Goal: Task Accomplishment & Management: Complete application form

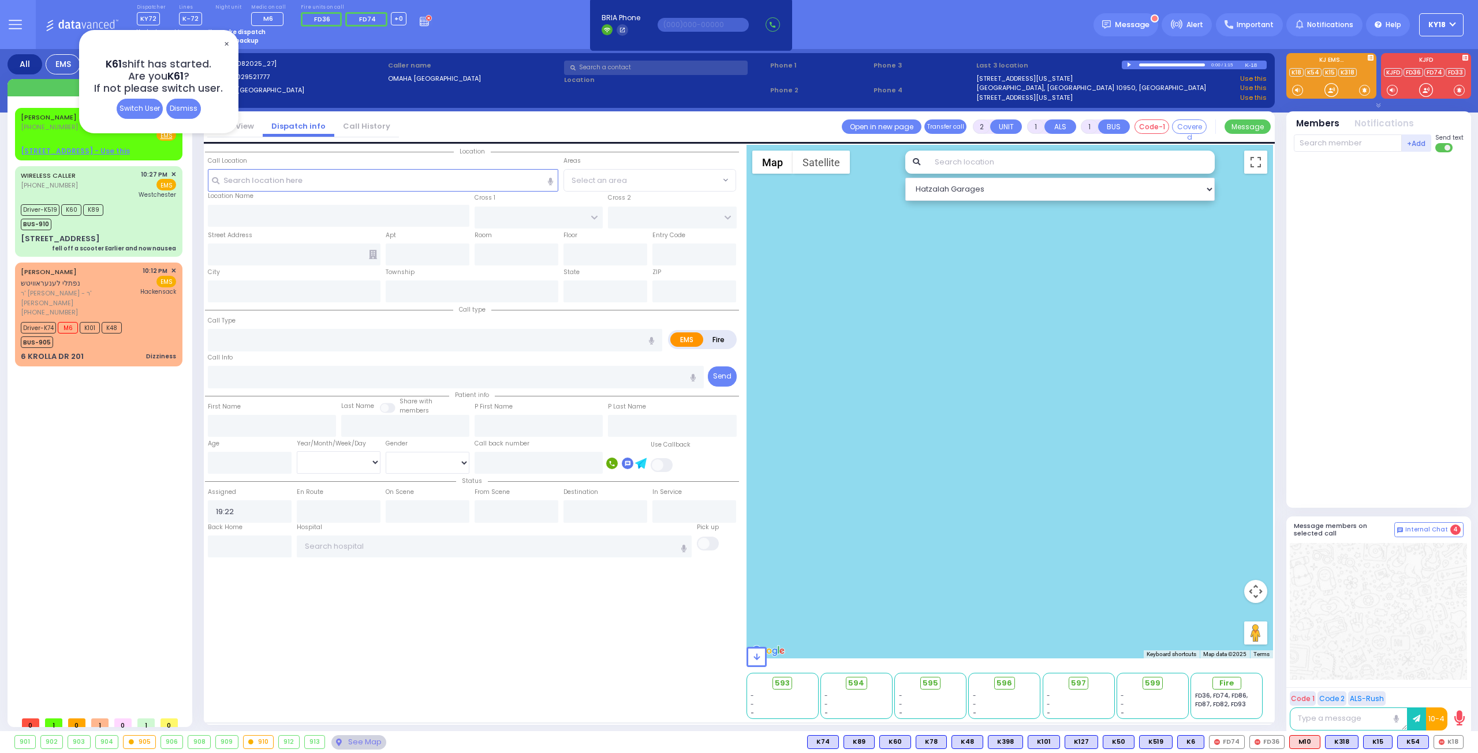
select select
click at [176, 111] on div "Dismiss" at bounding box center [183, 109] width 35 height 20
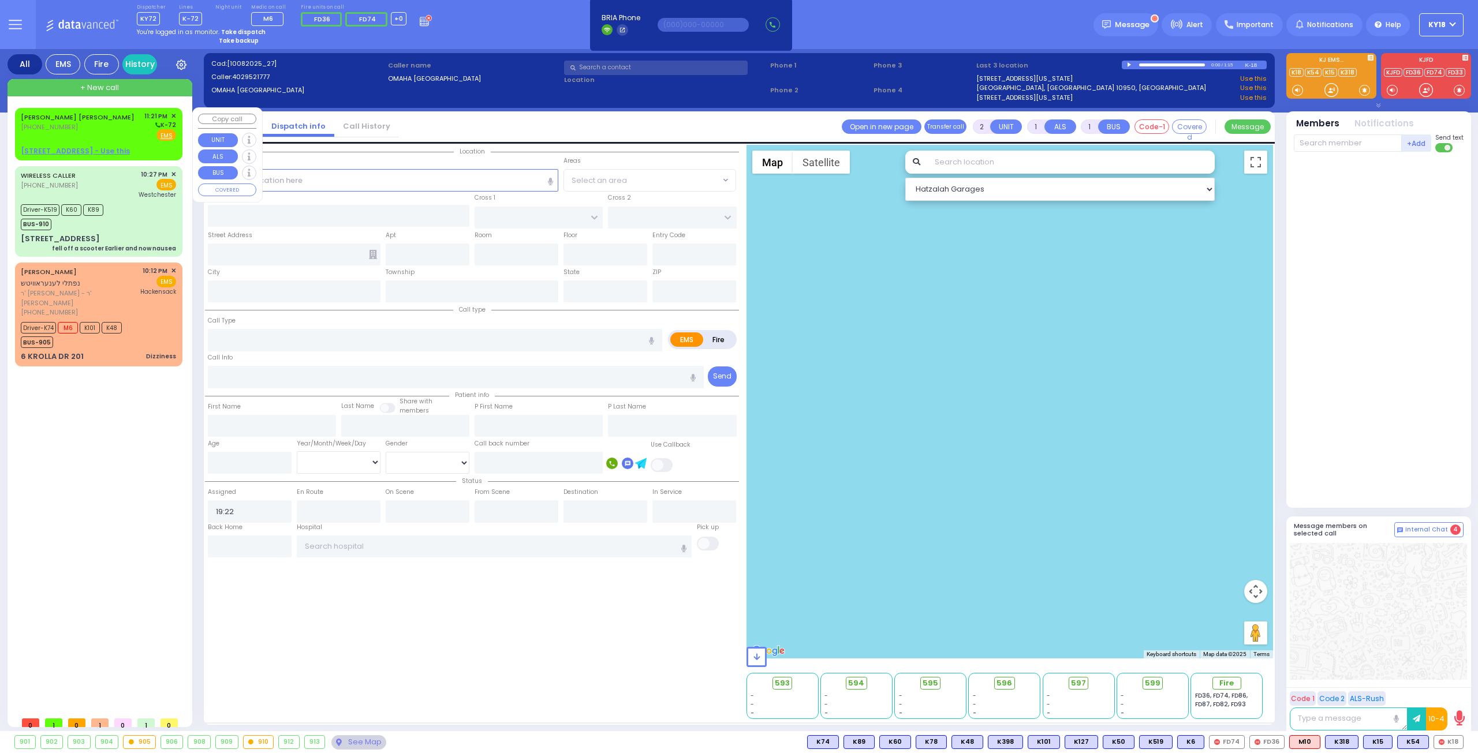
click at [104, 129] on div "[PERSON_NAME] [PERSON_NAME] [PHONE_NUMBER] 11:21 PM ✕ K-72 EMS" at bounding box center [98, 126] width 155 height 30
select select
radio input "true"
type input "[PERSON_NAME] [PERSON_NAME]"
type input "CZIN"
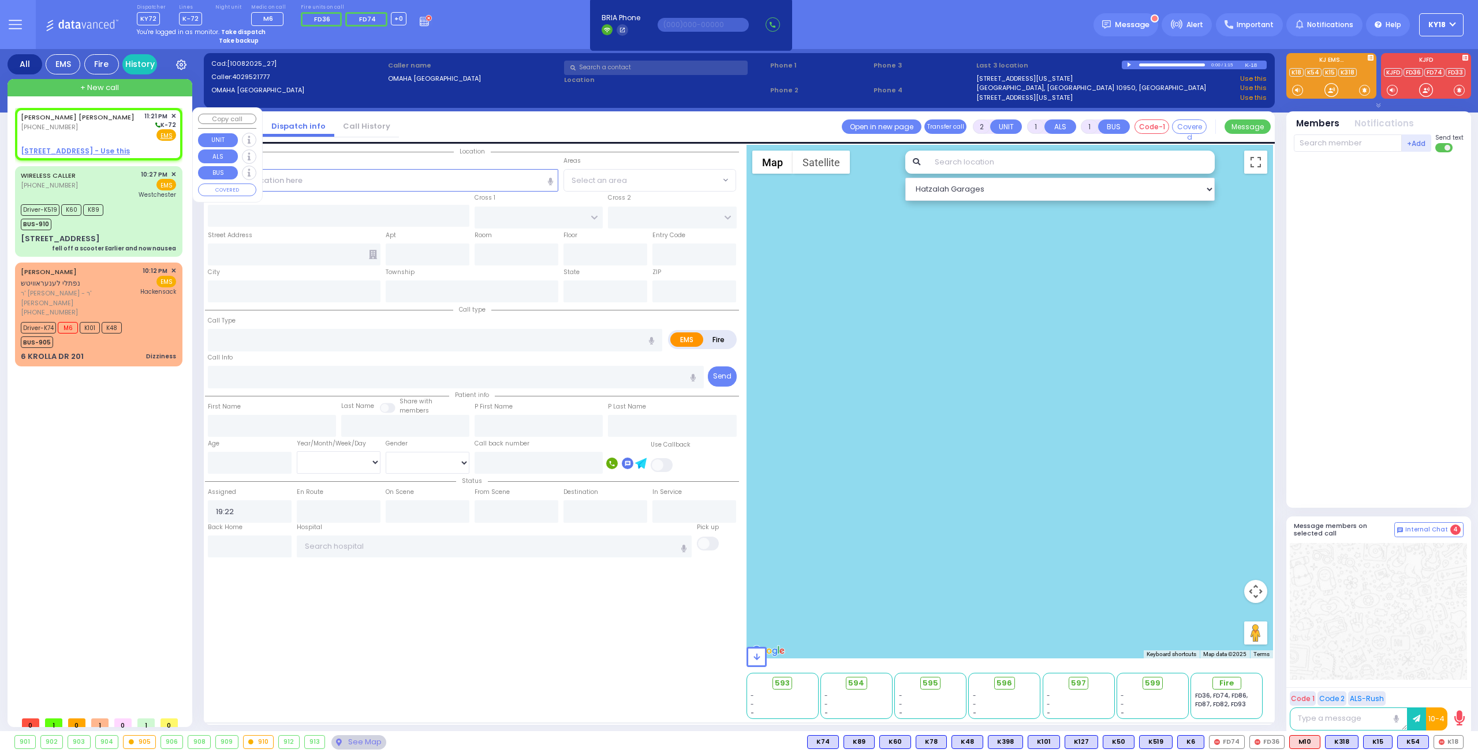
select select
type input "23:21"
select select "Hatzalah Garages"
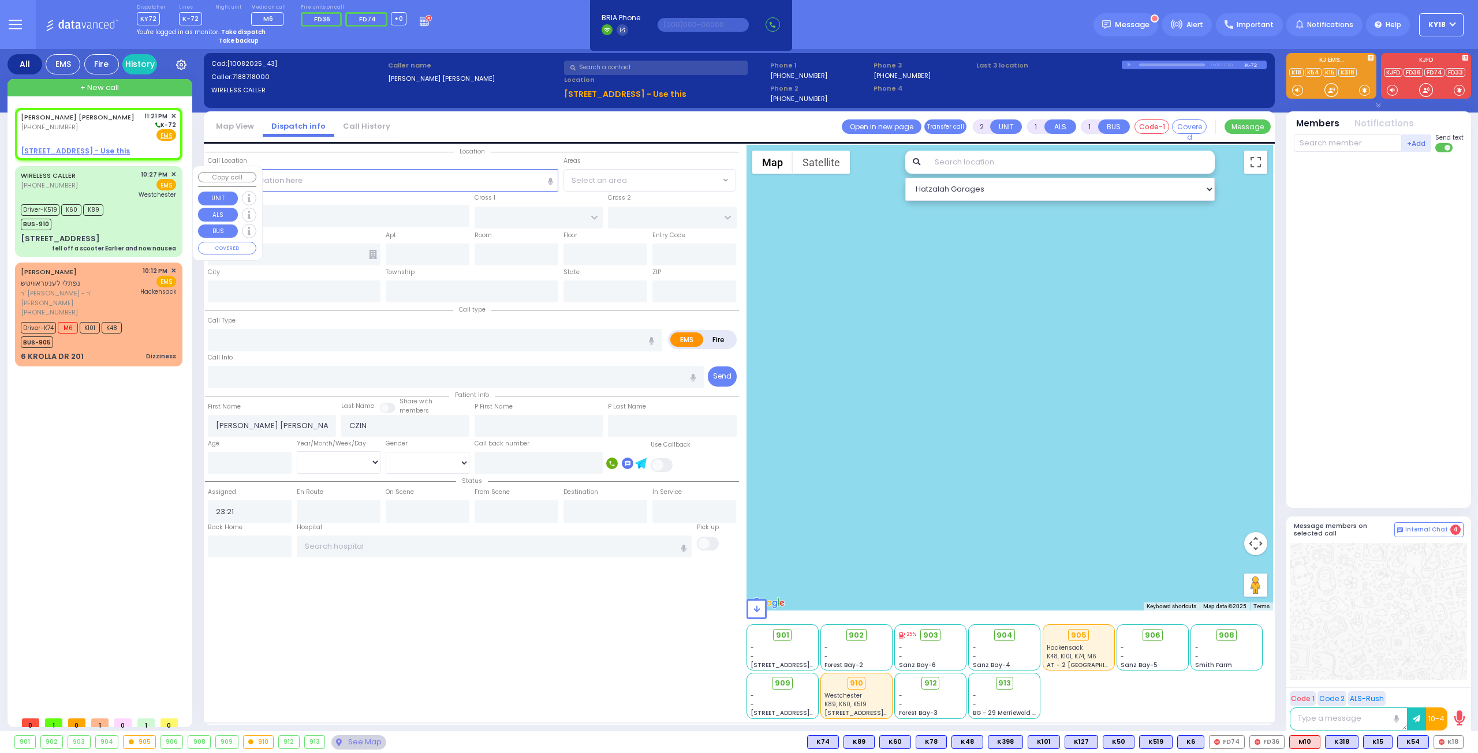
click at [107, 249] on div "fell off a scooter Earlier and now nausea" at bounding box center [114, 248] width 124 height 9
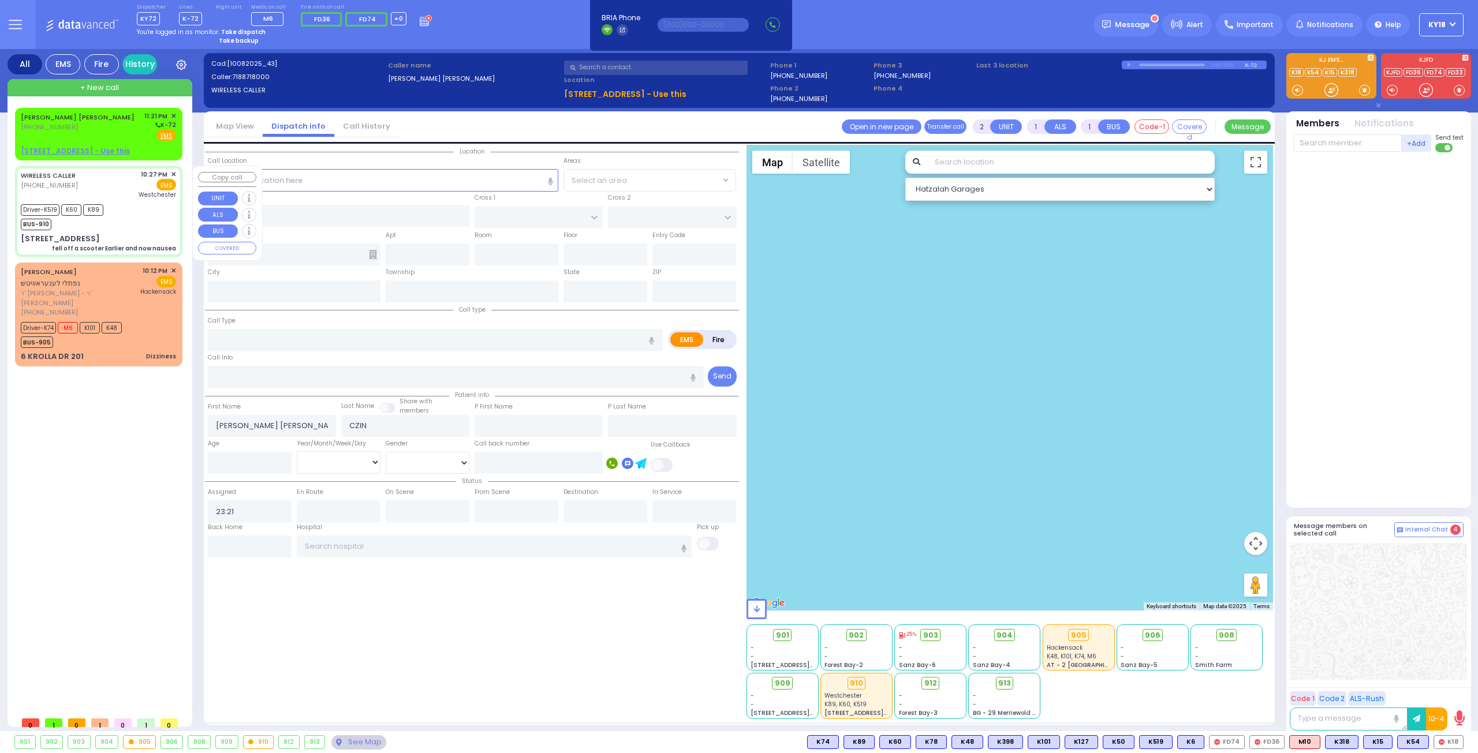
type input "6"
select select
type input "fell off a scooter Earlier and now nausea"
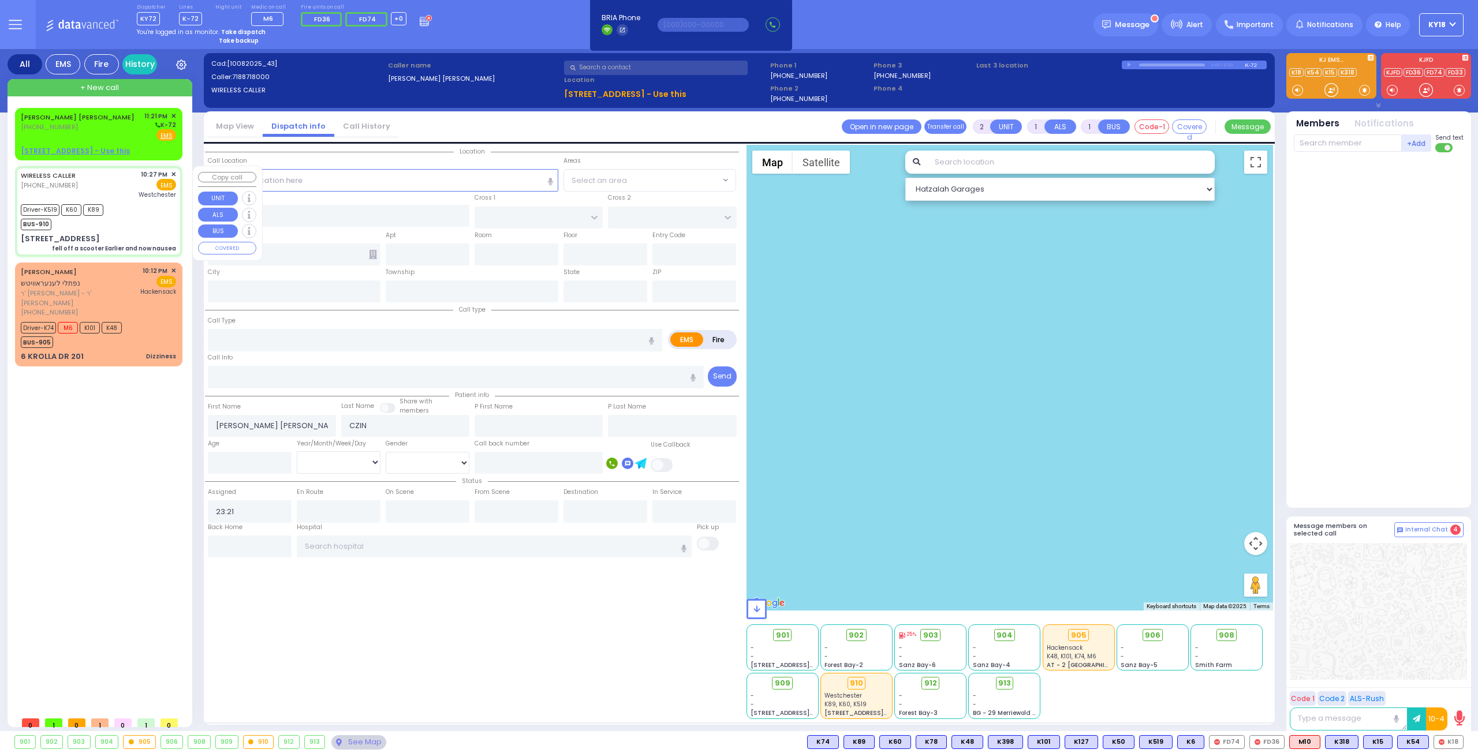
radio input "true"
type input "[PERSON_NAME]"
type input "Polatseck"
type input "7"
select select "Year"
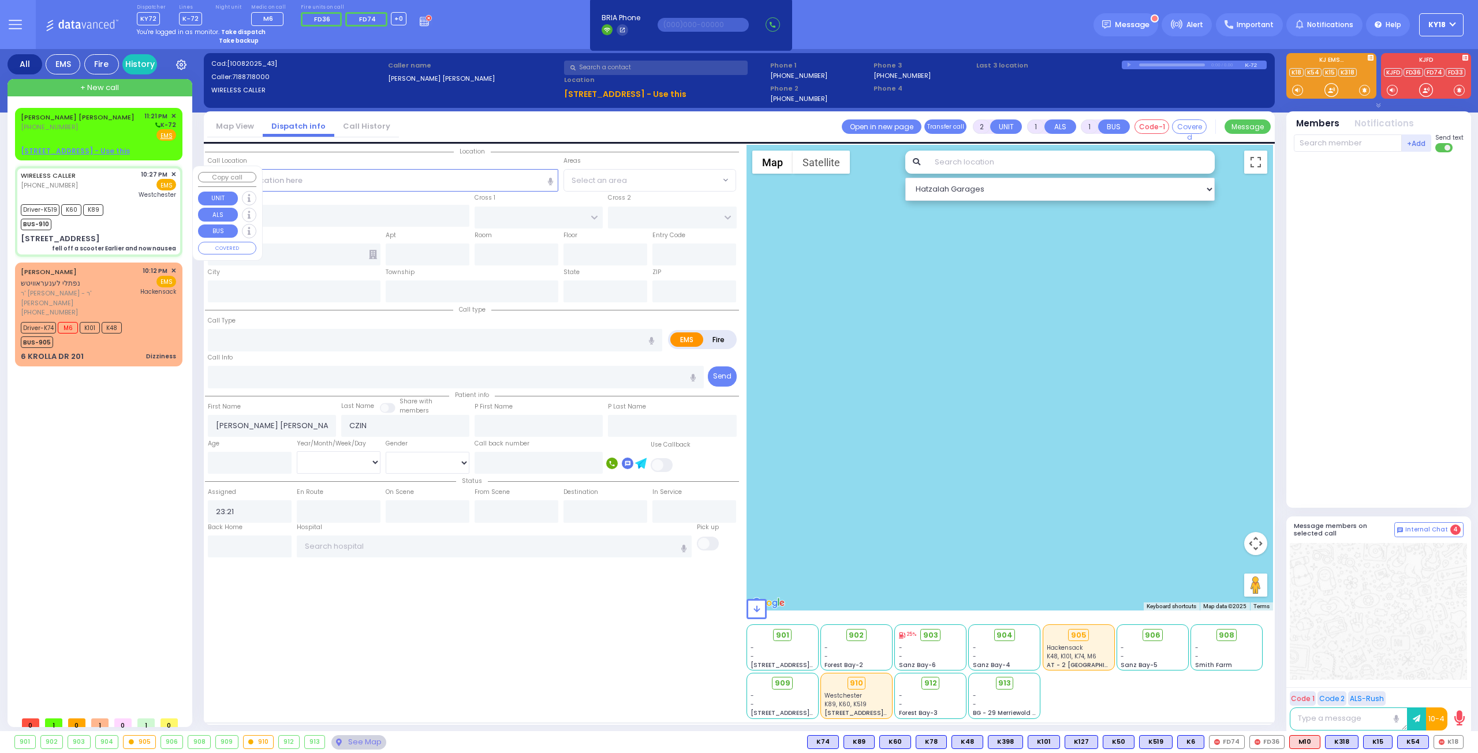
select select "[DEMOGRAPHIC_DATA]"
type input "22:27"
type input "22:30"
type input "22:35"
type input "22:50"
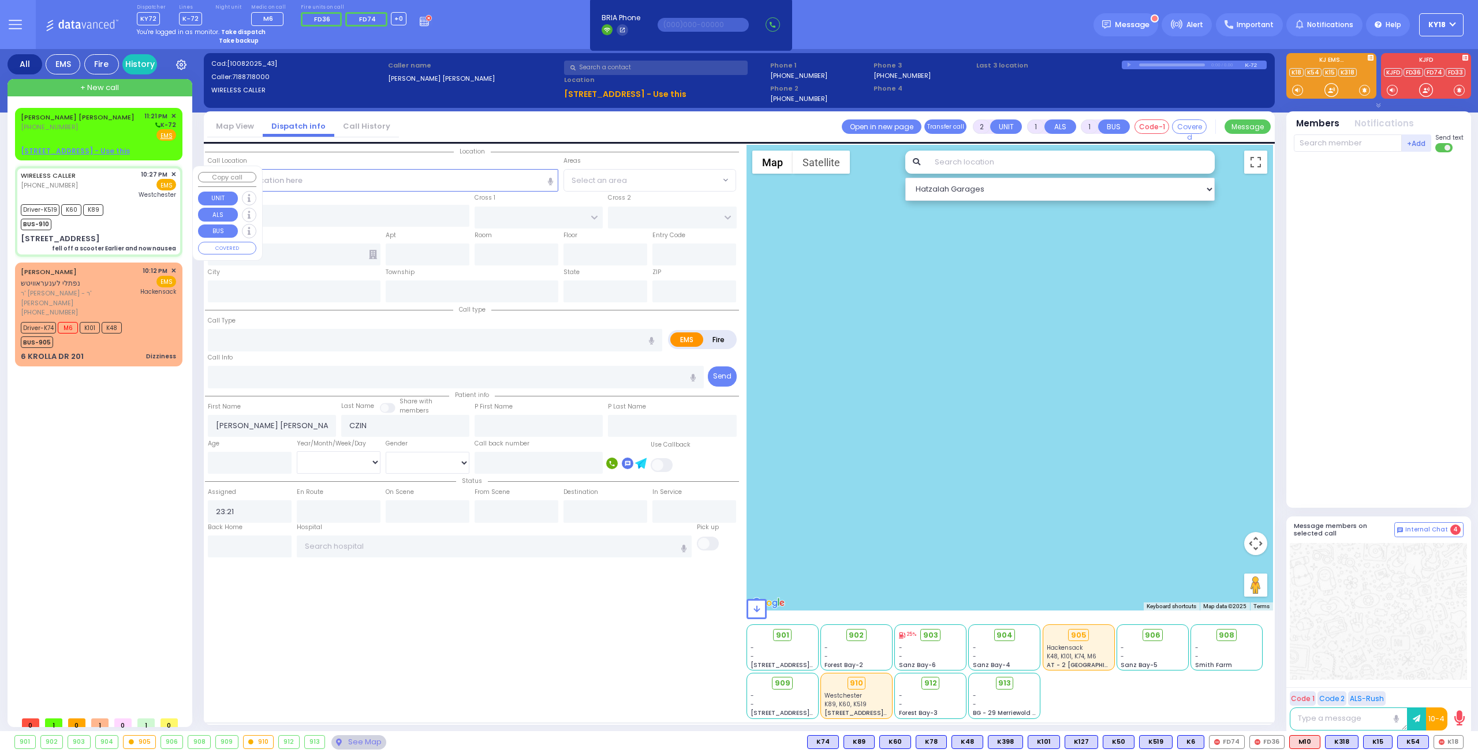
type input "23:30"
type input "23:45"
type input "[GEOGRAPHIC_DATA]-[PERSON_NAME][GEOGRAPHIC_DATA]"
type input "[PERSON_NAME][GEOGRAPHIC_DATA]"
type input "CHUST RD"
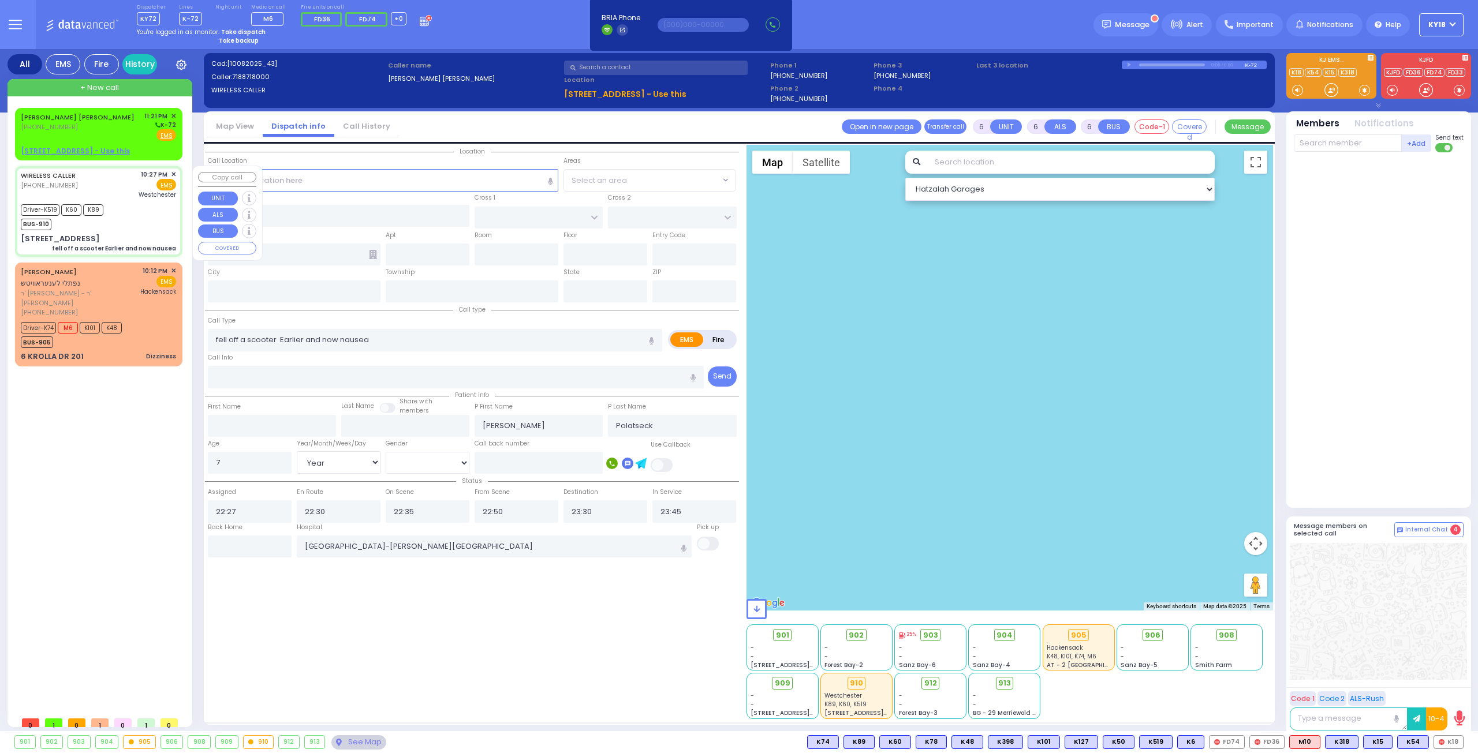
type input "[STREET_ADDRESS]"
type input "104"
type input "Monroe"
type input "[US_STATE]"
type input "[STREET_ADDRESS]: : CHUST RD/[PERSON_NAME][GEOGRAPHIC_DATA]"
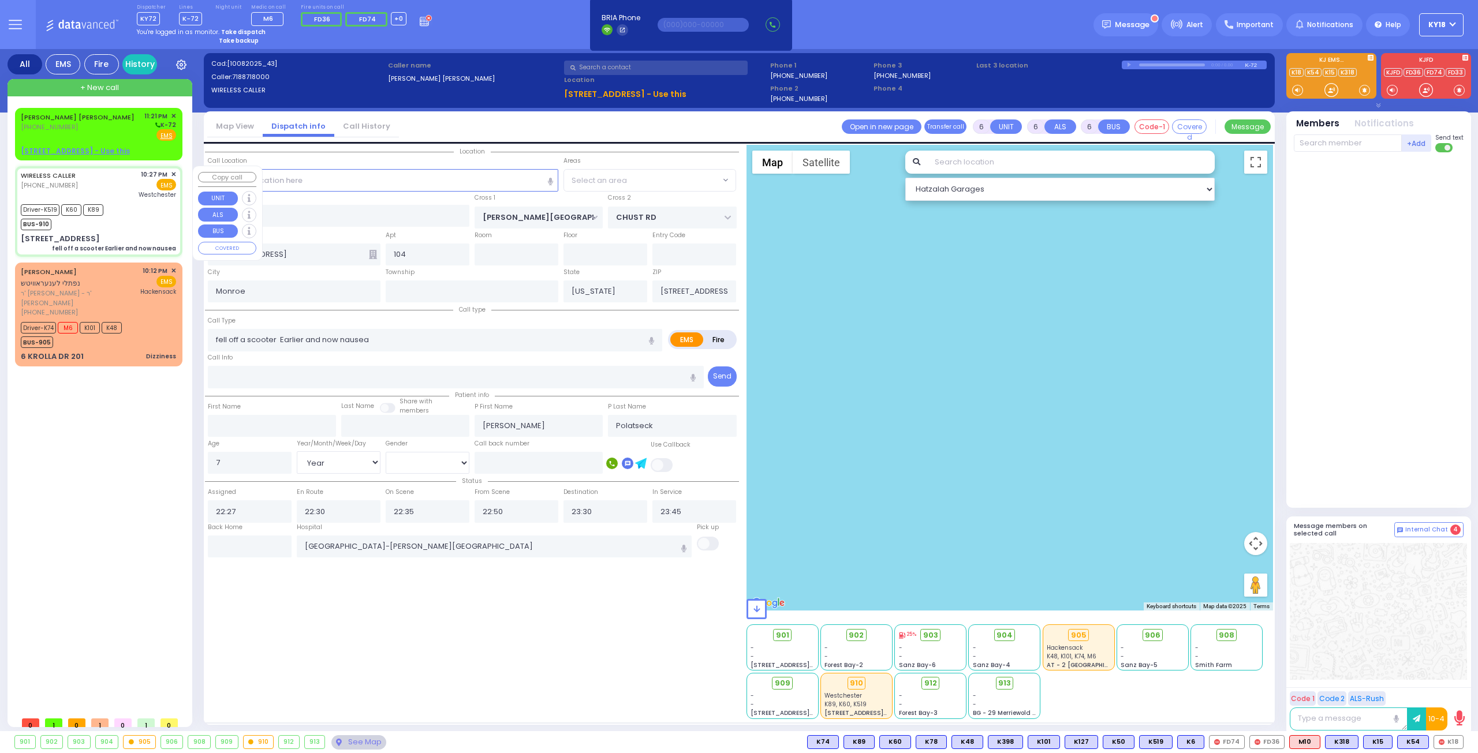
select select "Hatzalah Garages"
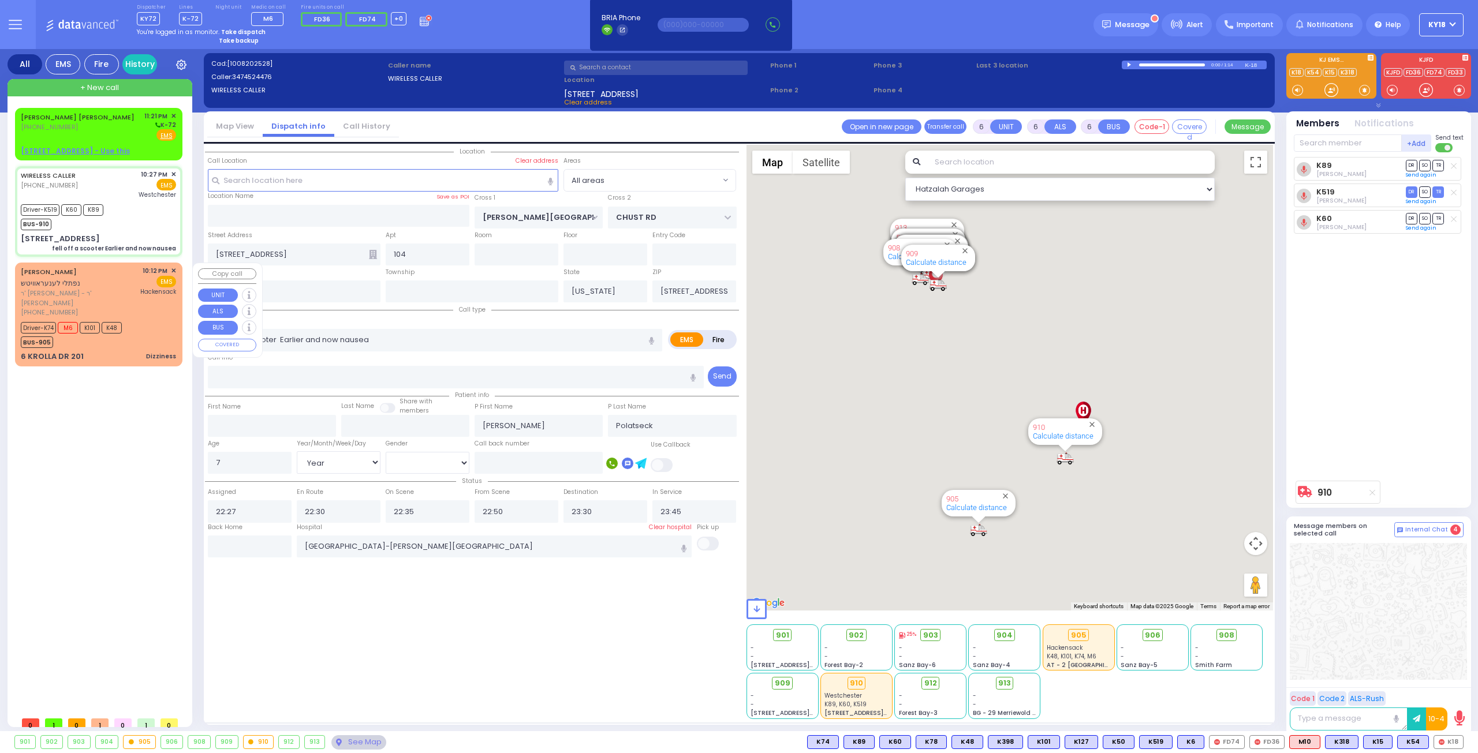
click at [70, 296] on span "ר' [PERSON_NAME] - ר' [PERSON_NAME]" at bounding box center [79, 298] width 116 height 19
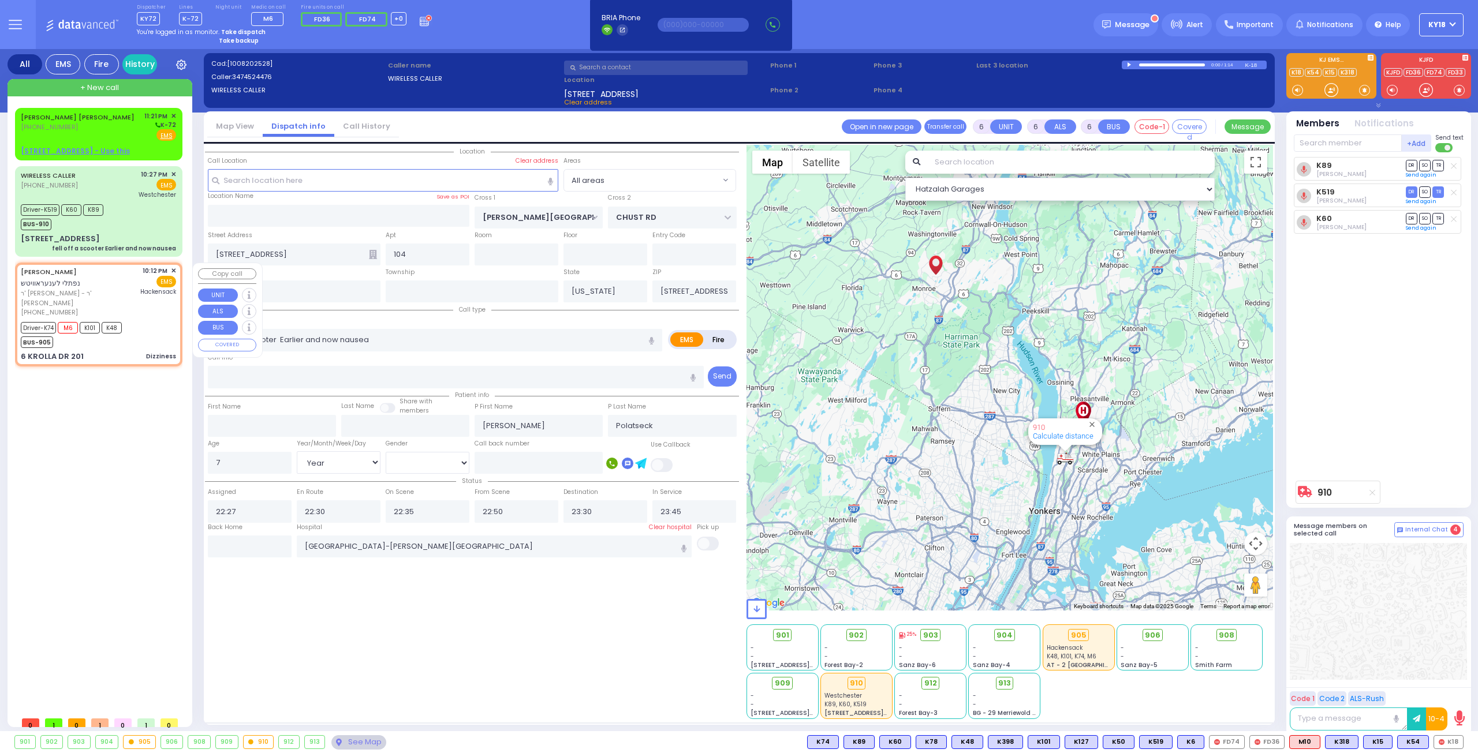
select select
type input "Dizziness"
radio input "true"
type input "[PERSON_NAME]"
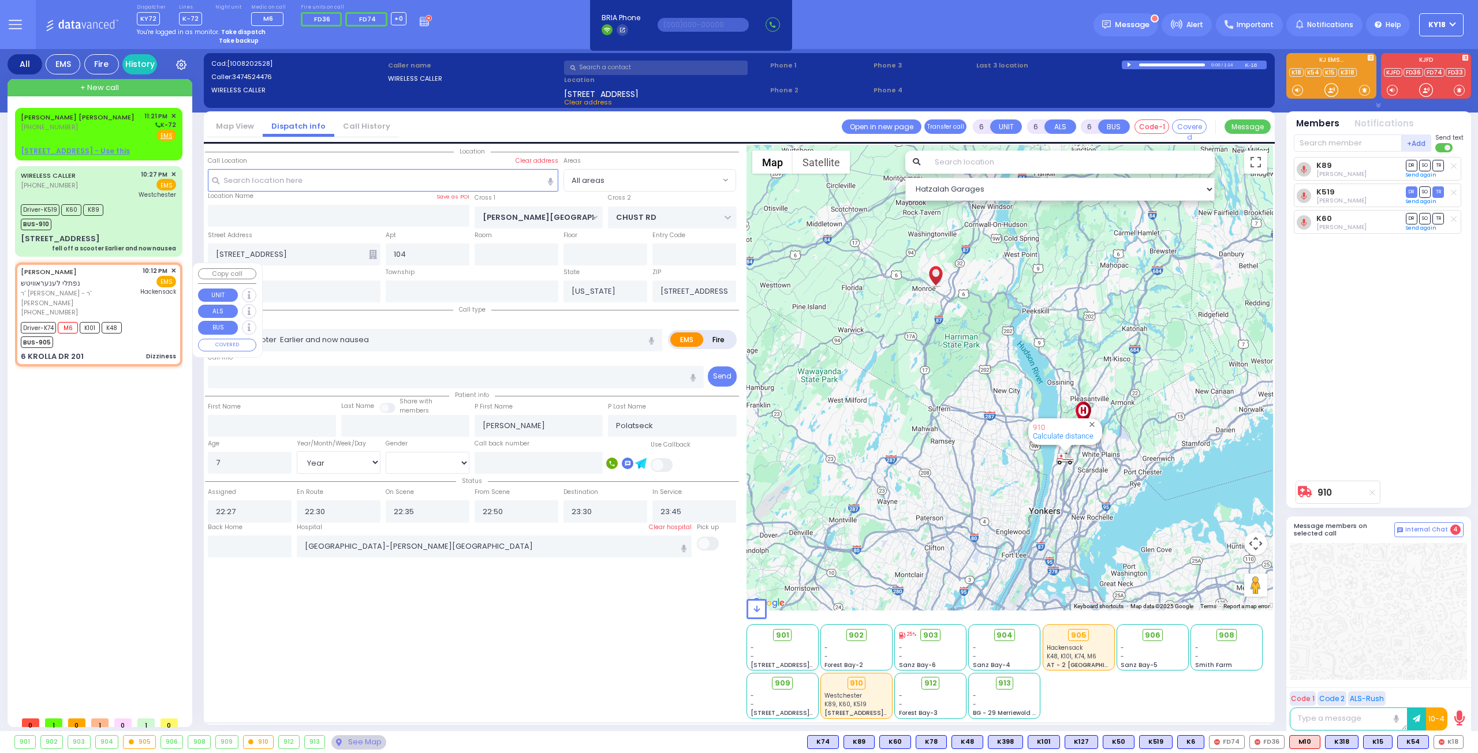
type input "[PERSON_NAME]"
type input "68"
select select "Year"
select select "[DEMOGRAPHIC_DATA]"
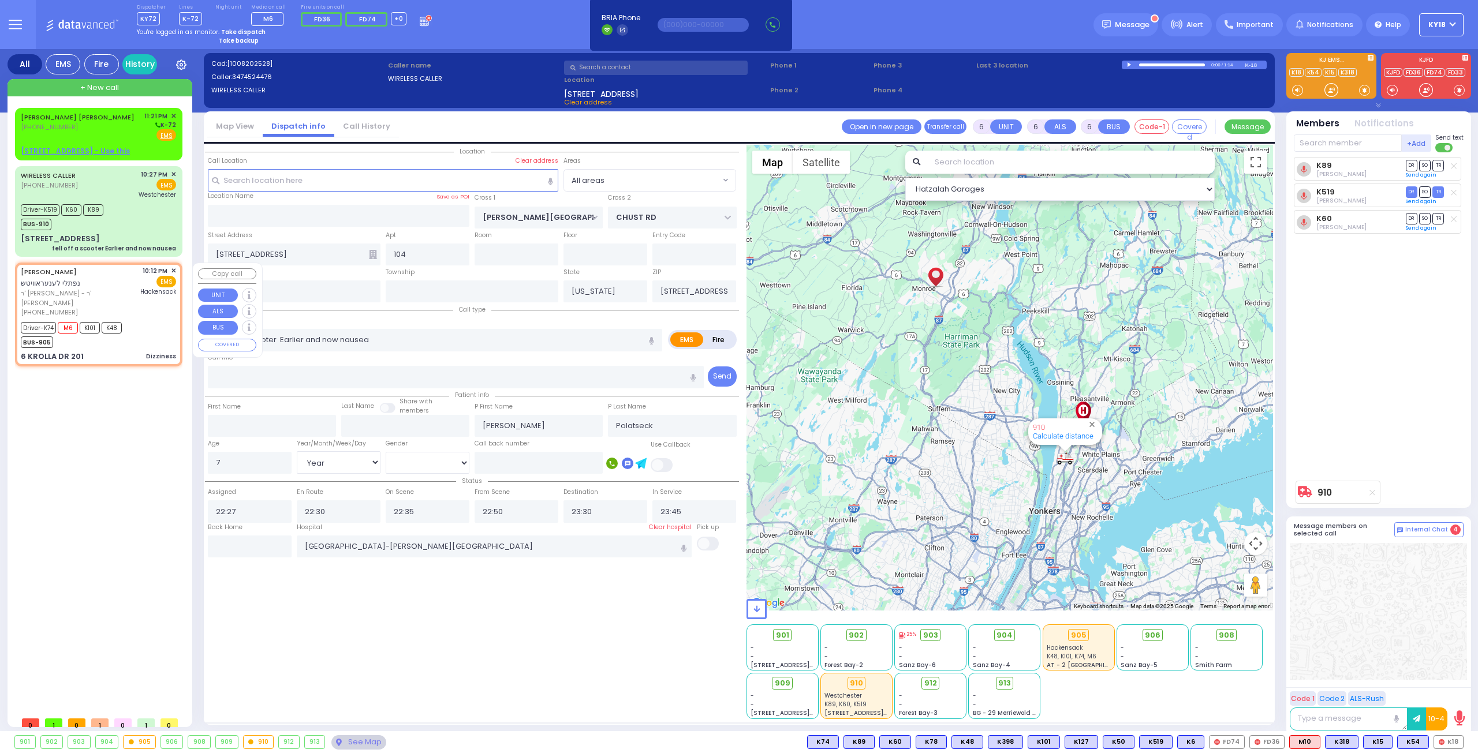
type input "22:12"
type input "22:14"
type input "22:16"
type input "22:48"
type input "[GEOGRAPHIC_DATA]"
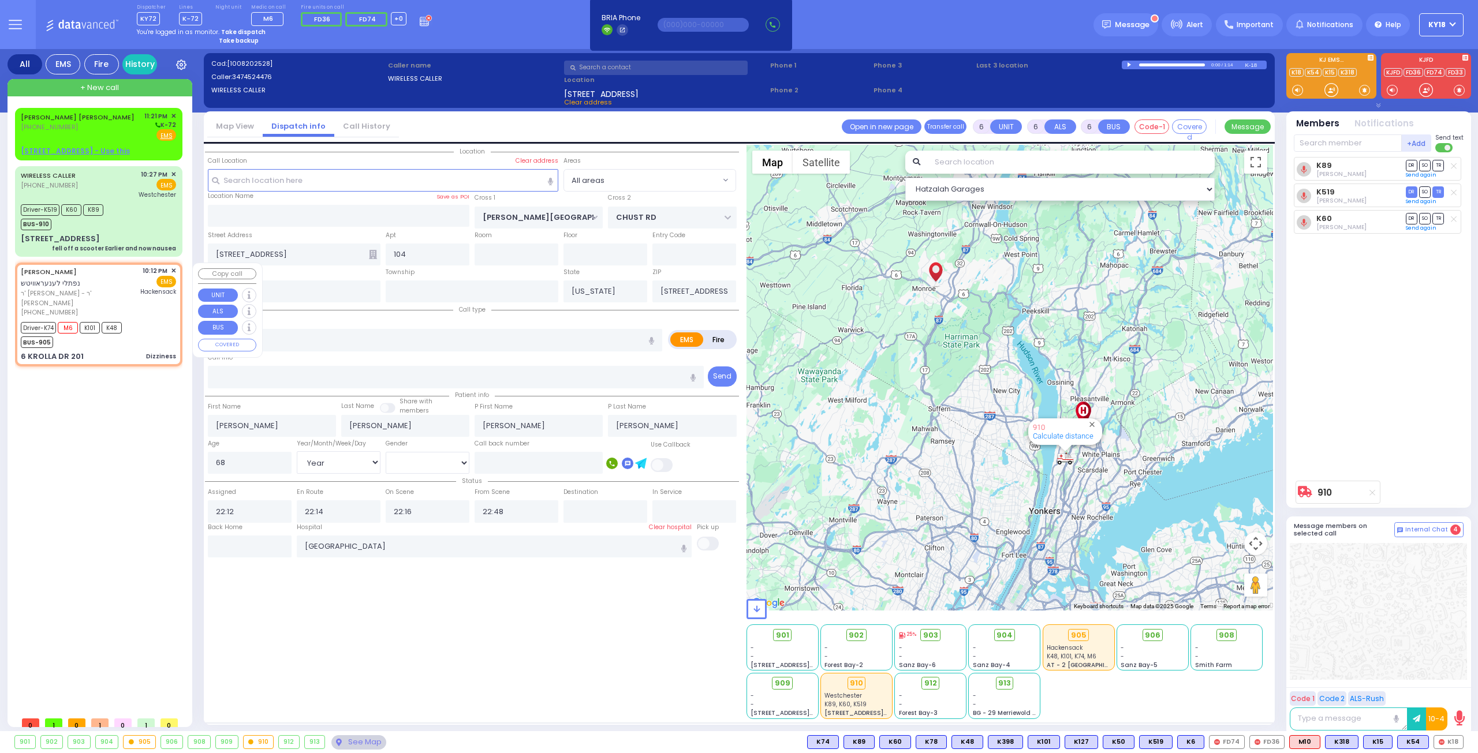
select select "Hatzalah Garages"
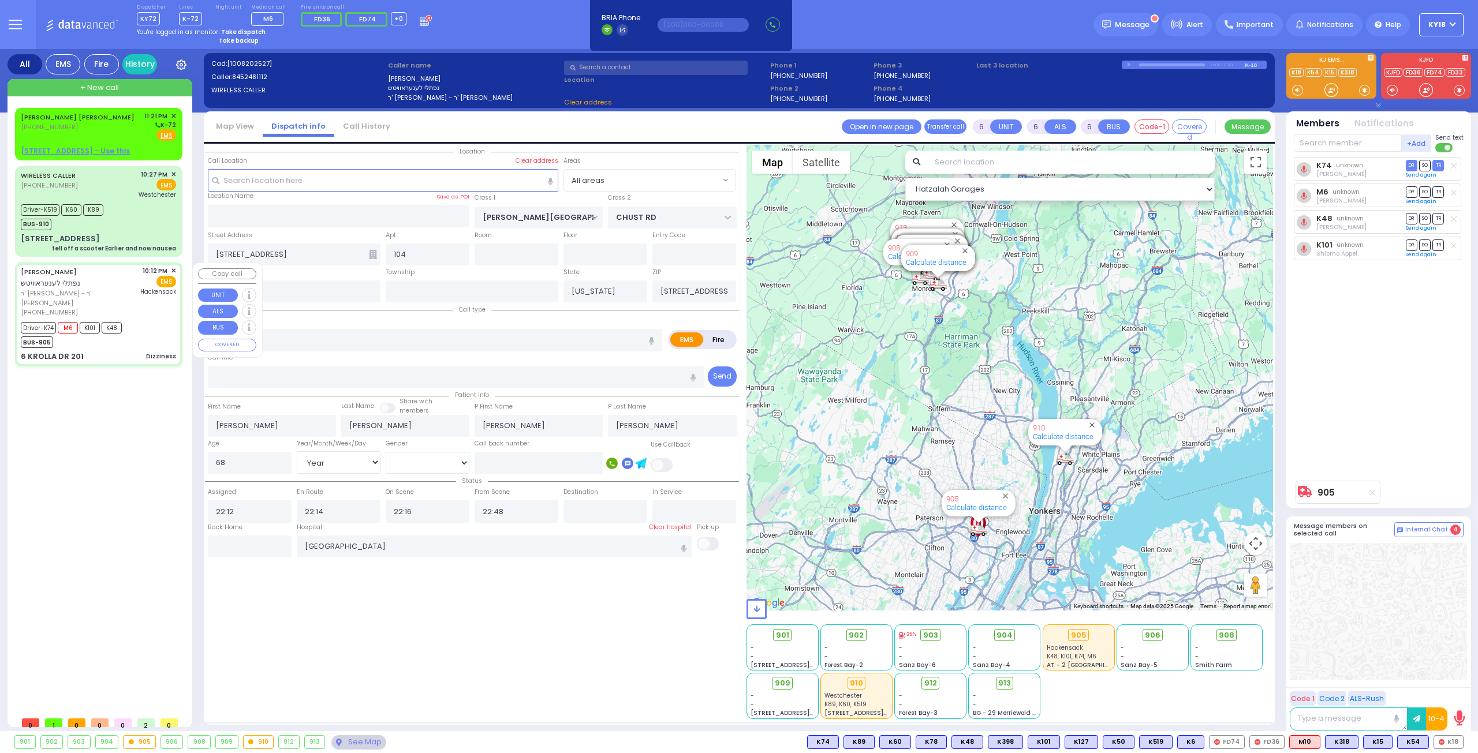
select select
type input "ACRES RD"
type input "SATMAR DR"
type input "6 KROLLA DR"
type input "201"
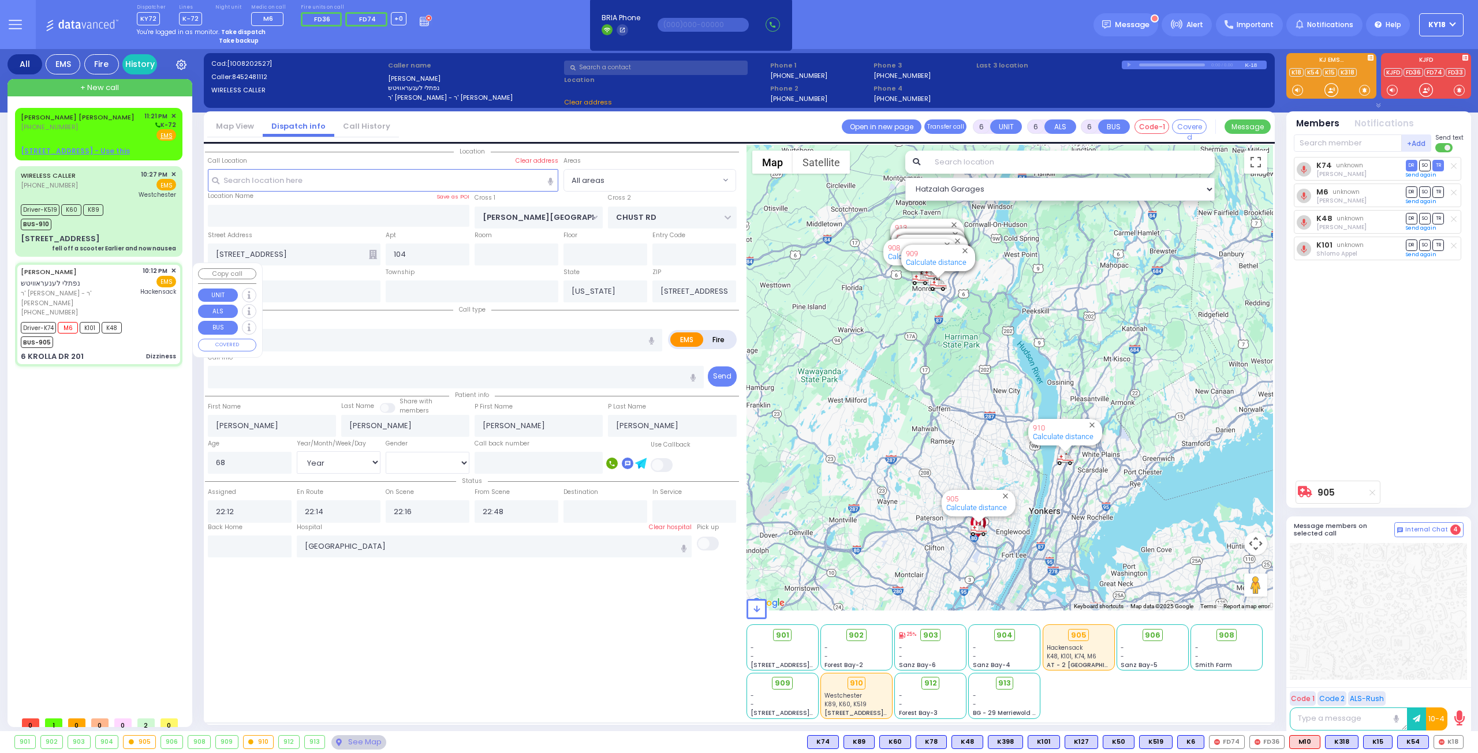
type input "10950"
radio input "true"
select select "Year"
select select "[DEMOGRAPHIC_DATA]"
select select "Hatzalah Garages"
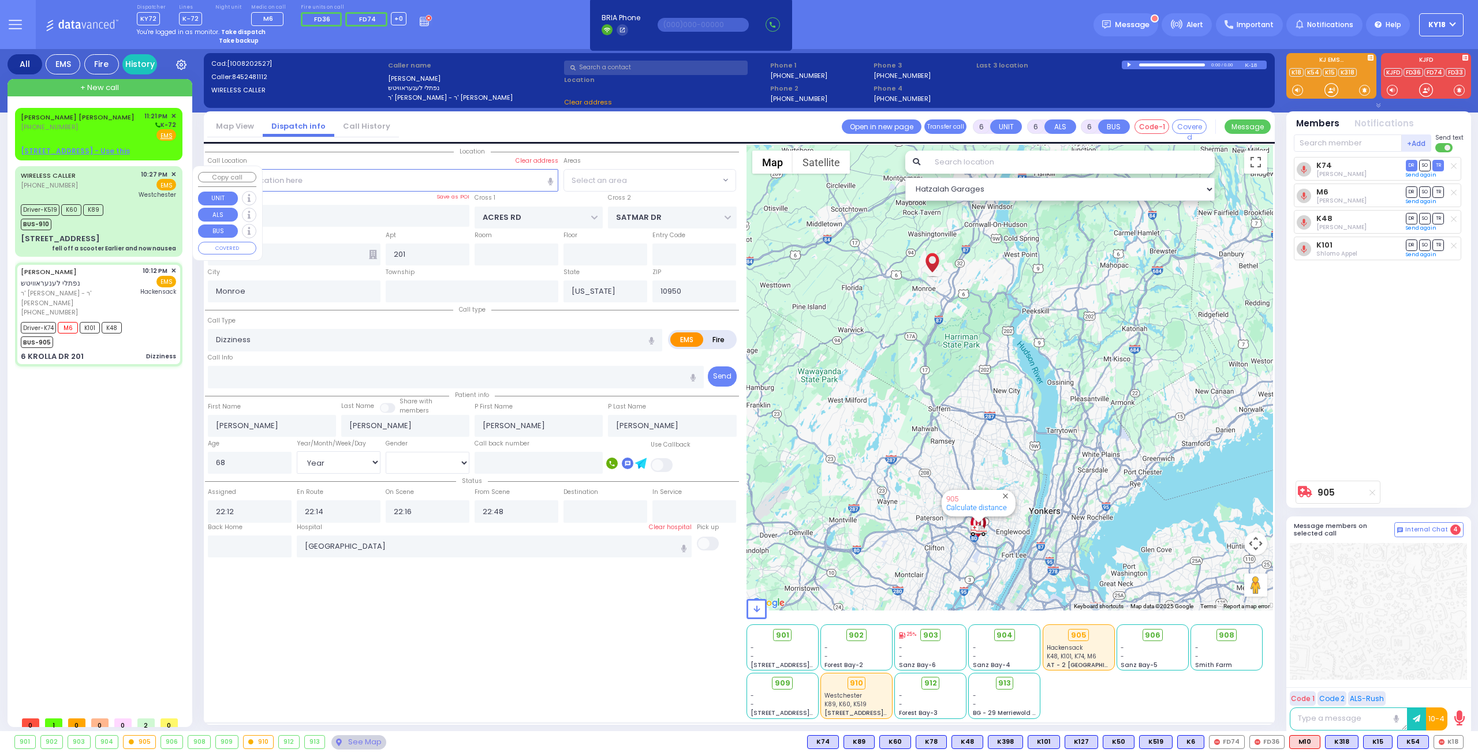
select select "PALM TREE"
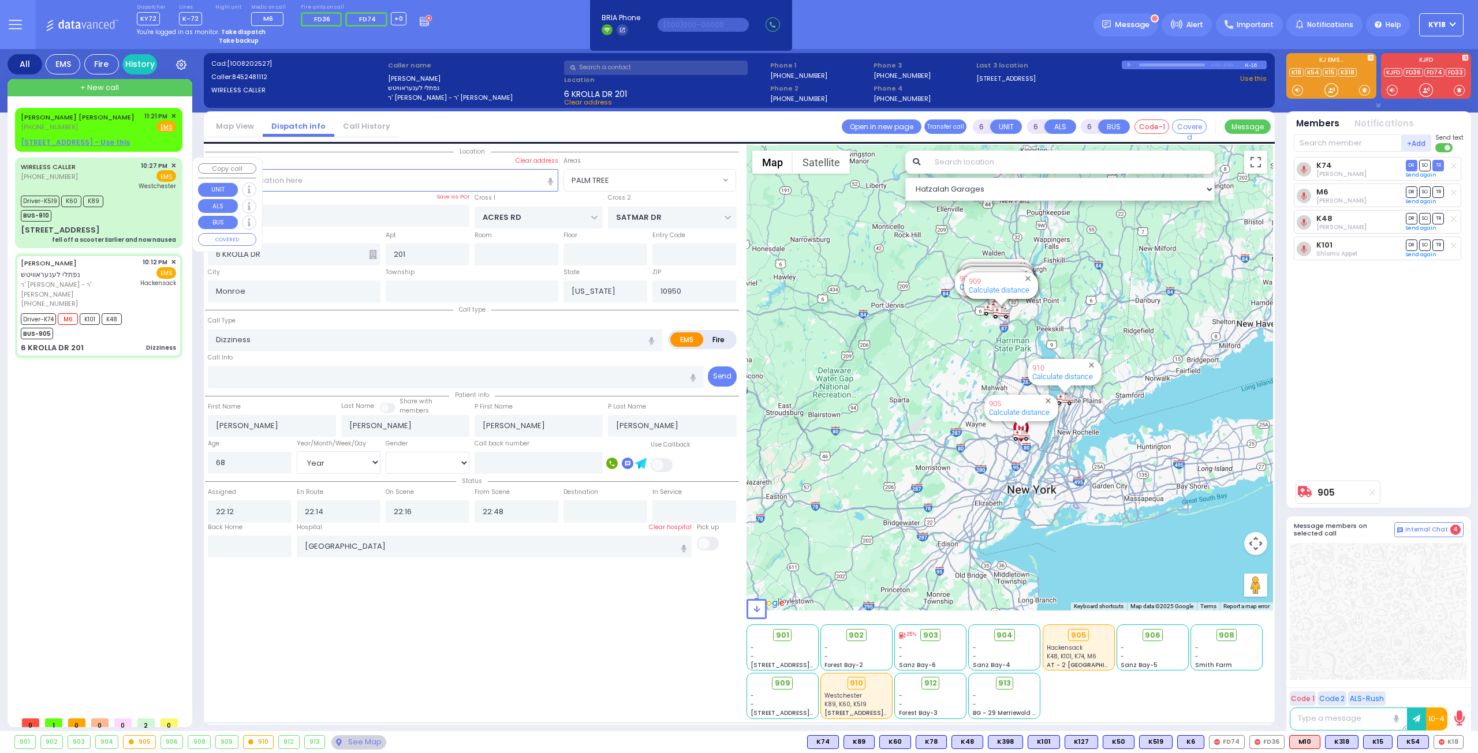
click at [96, 168] on div "WIRELESS CALLER [PHONE_NUMBER] 10:27 PM ✕ EMS [GEOGRAPHIC_DATA]" at bounding box center [98, 176] width 155 height 30
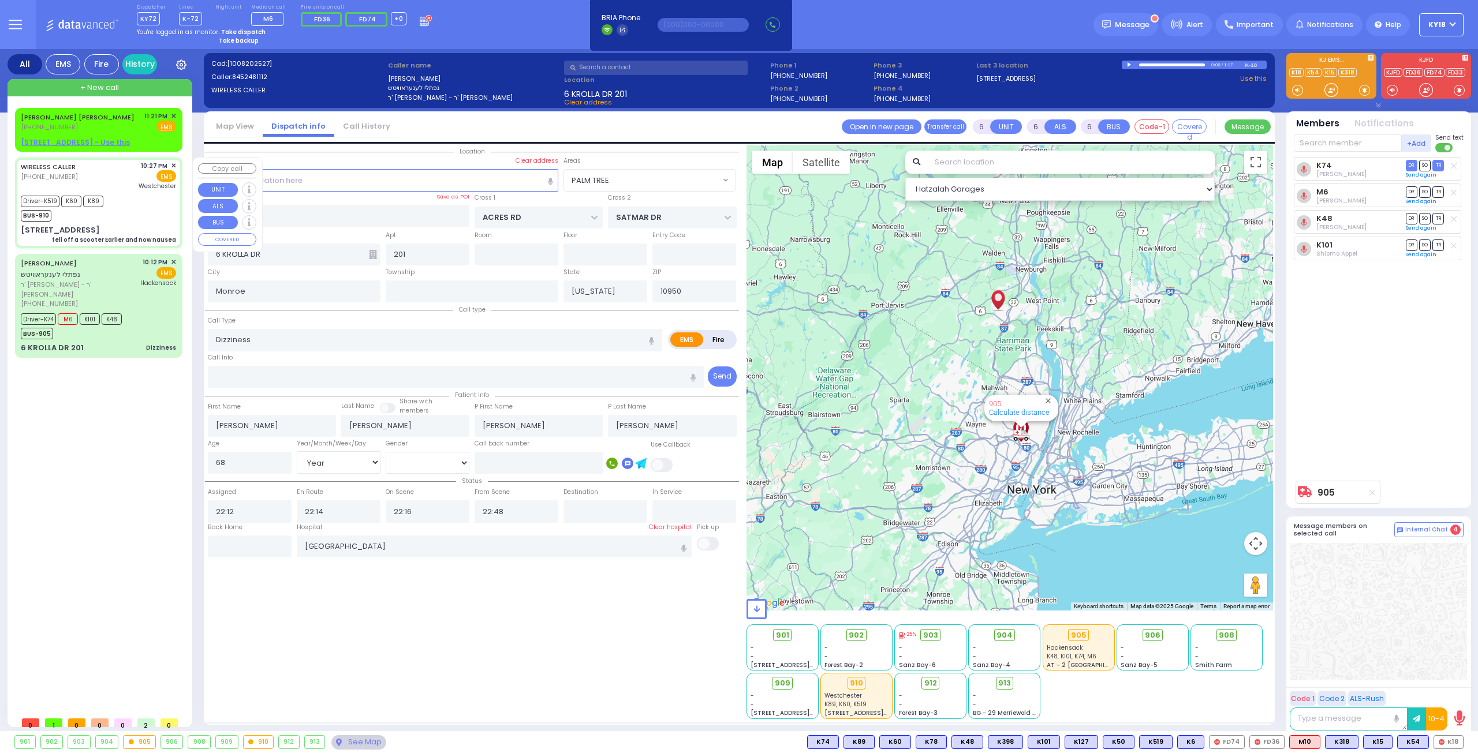
select select
type input "fell off a scooter Earlier and now nausea"
radio input "true"
type input "[PERSON_NAME]"
type input "Polatseck"
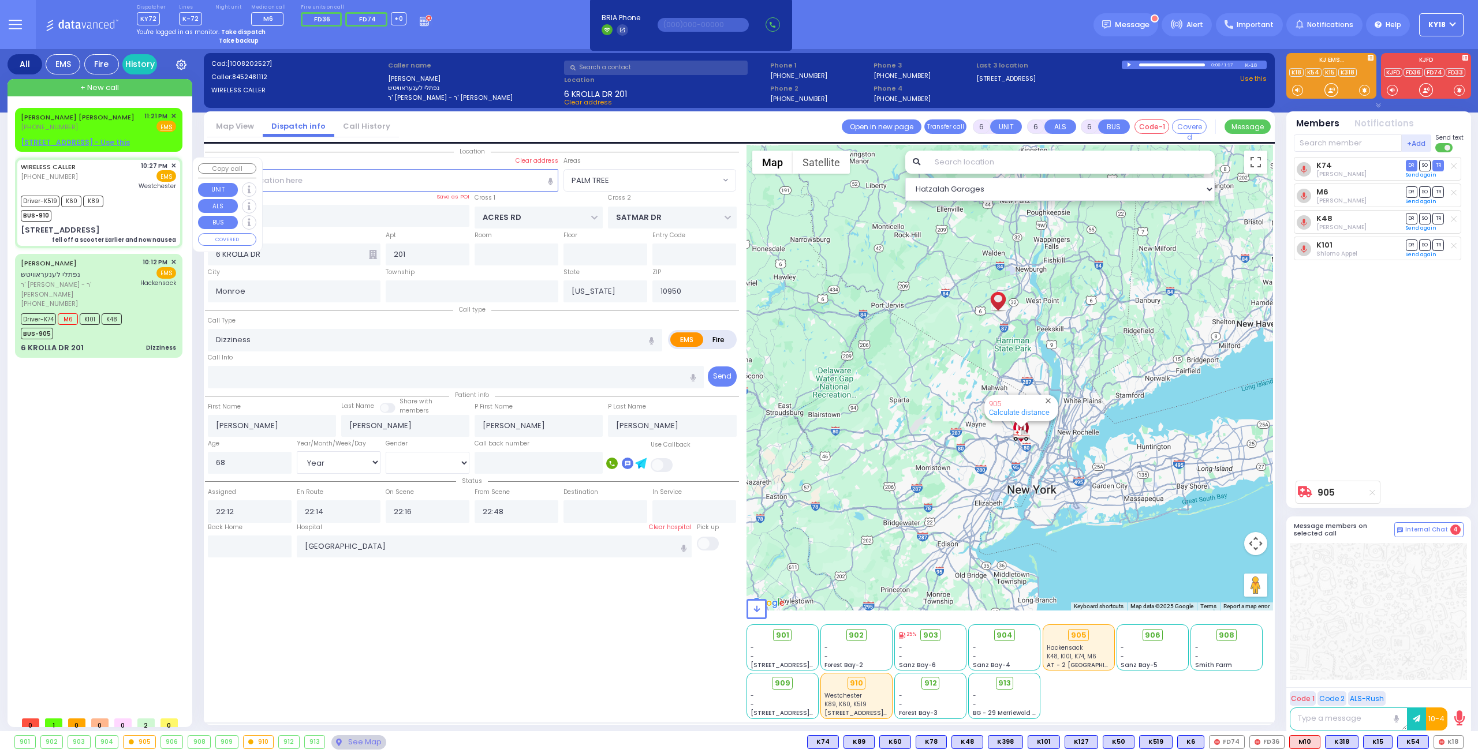
type input "7"
select select "Year"
select select "[DEMOGRAPHIC_DATA]"
type input "22:27"
type input "22:30"
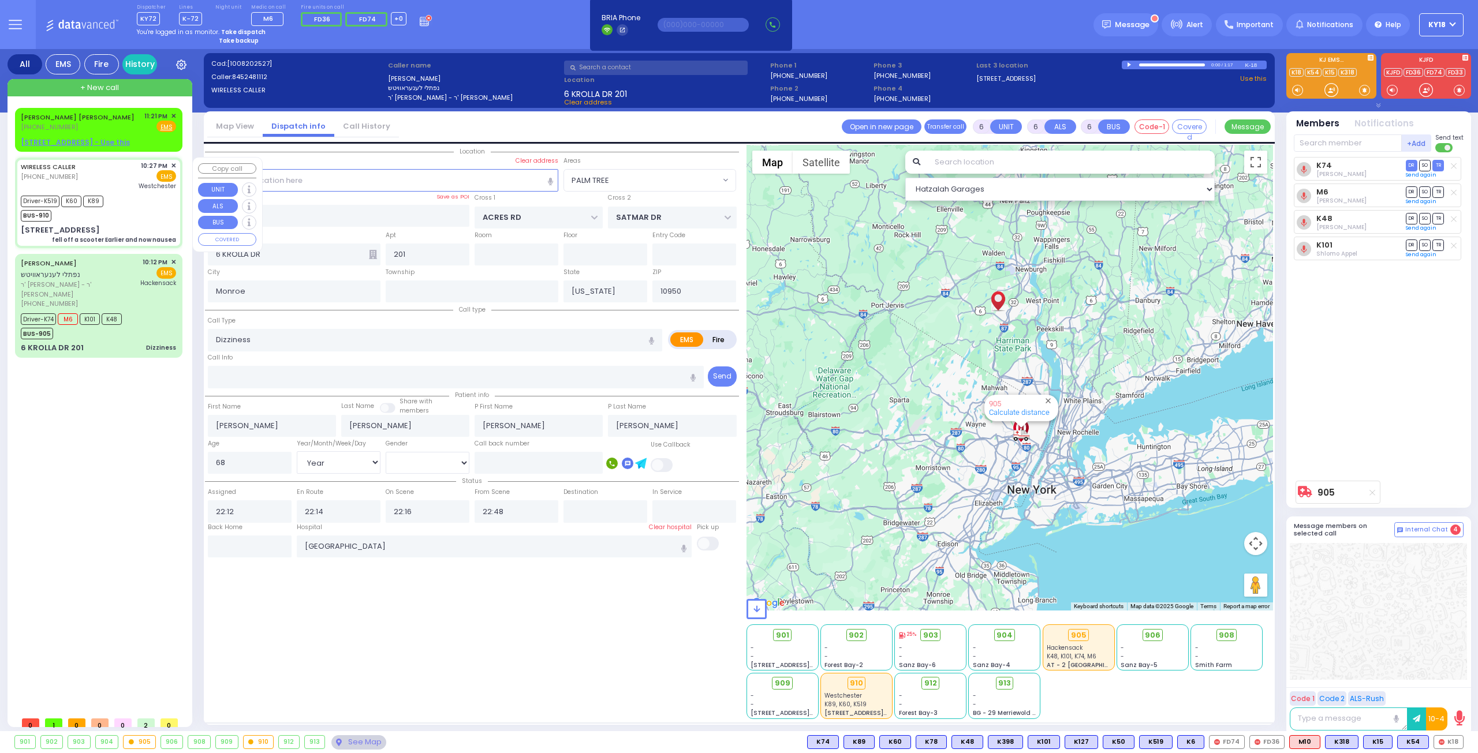
type input "22:35"
type input "22:50"
type input "23:30"
type input "23:45"
type input "[GEOGRAPHIC_DATA]-[PERSON_NAME][GEOGRAPHIC_DATA]"
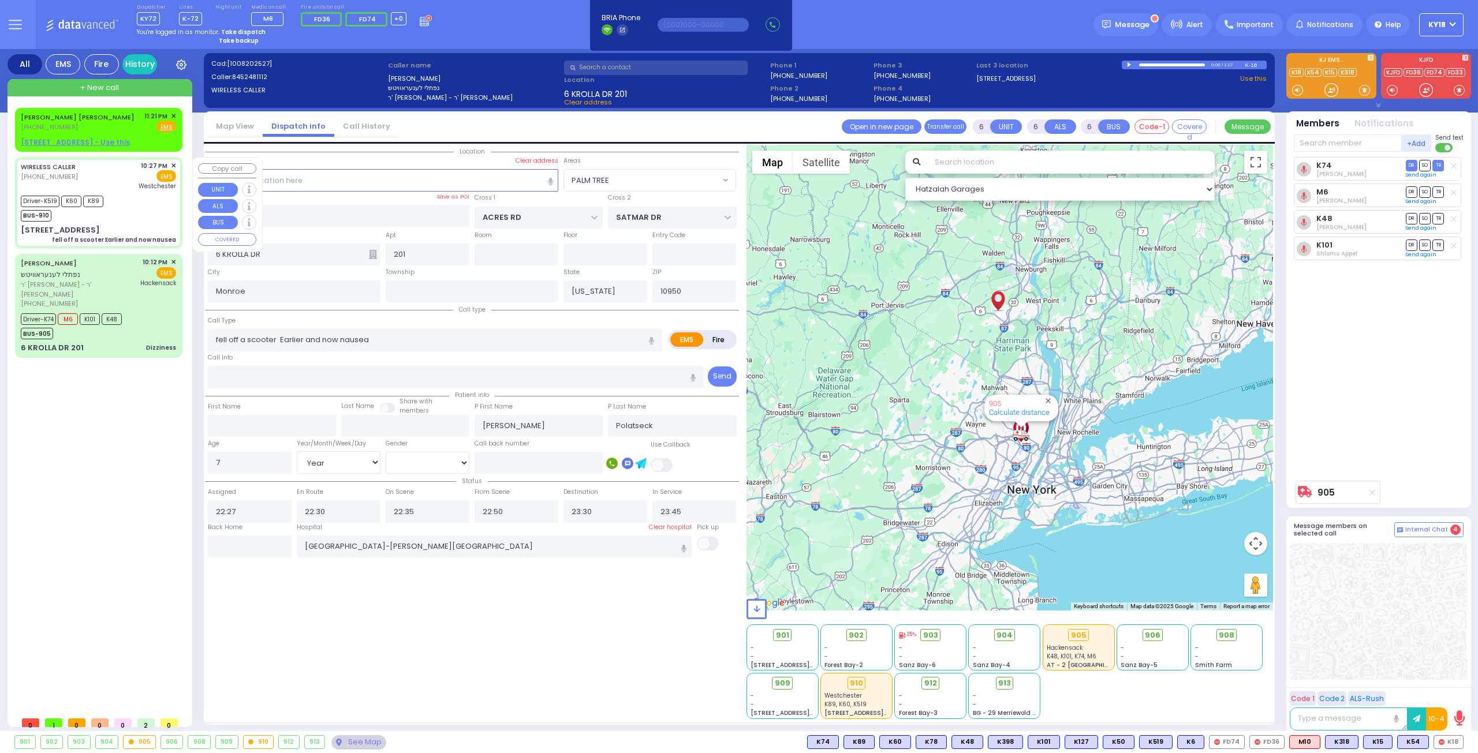
type input "[PERSON_NAME][GEOGRAPHIC_DATA]"
type input "CHUST RD"
type input "[STREET_ADDRESS]"
type input "104"
type input "[STREET_ADDRESS]: : CHUST RD/[PERSON_NAME][GEOGRAPHIC_DATA]"
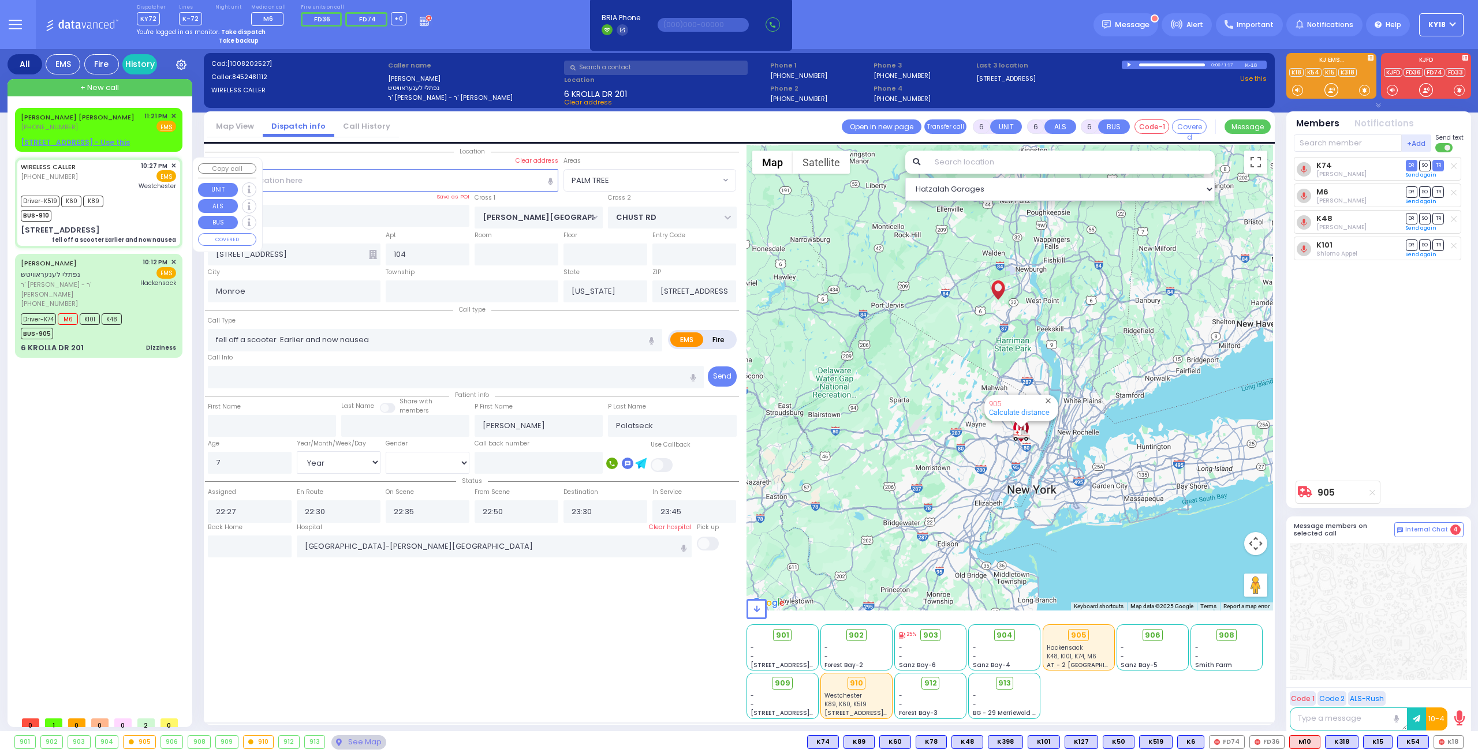
select select "Hatzalah Garages"
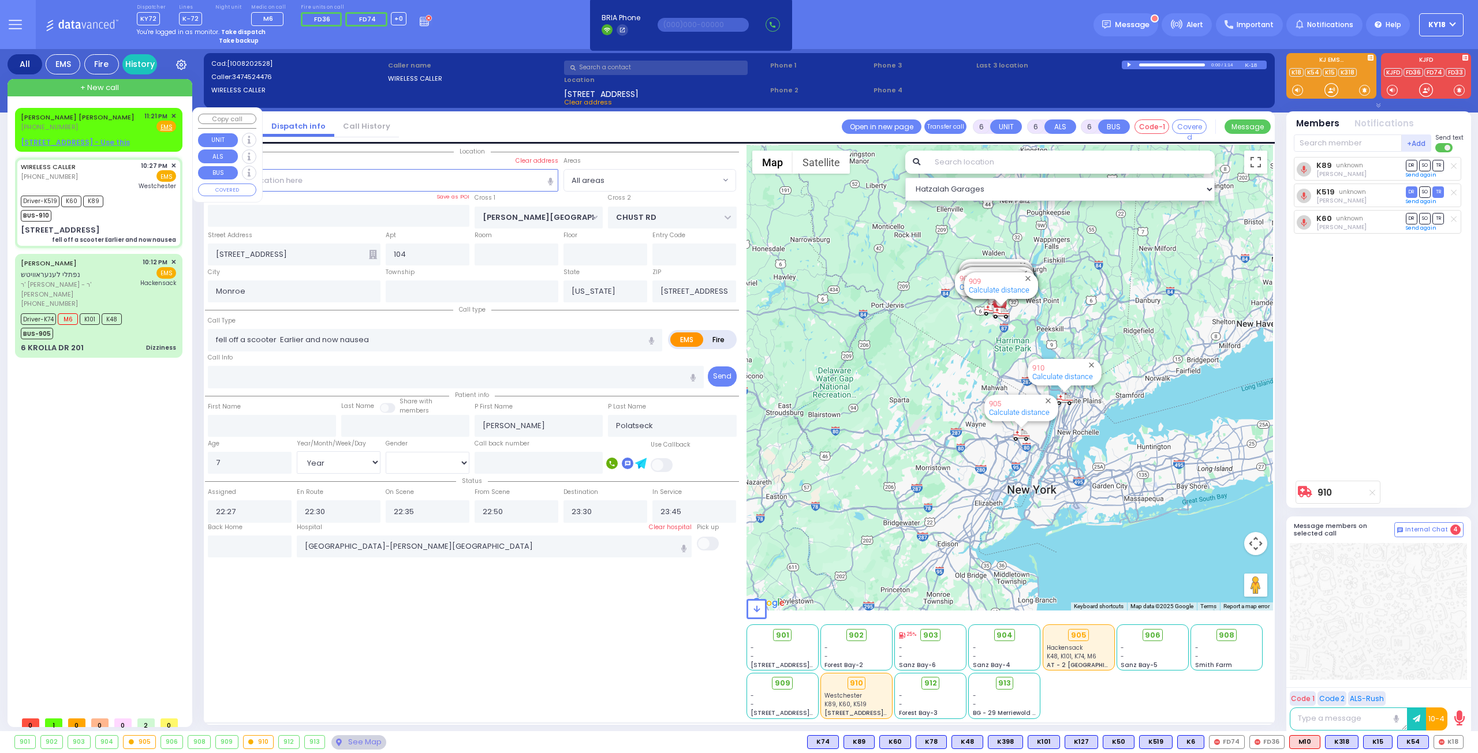
click at [103, 125] on div "[PERSON_NAME] [PERSON_NAME] [PHONE_NUMBER] 11:21 PM ✕ Fire EMS" at bounding box center [98, 121] width 155 height 21
type input "2"
type input "1"
select select
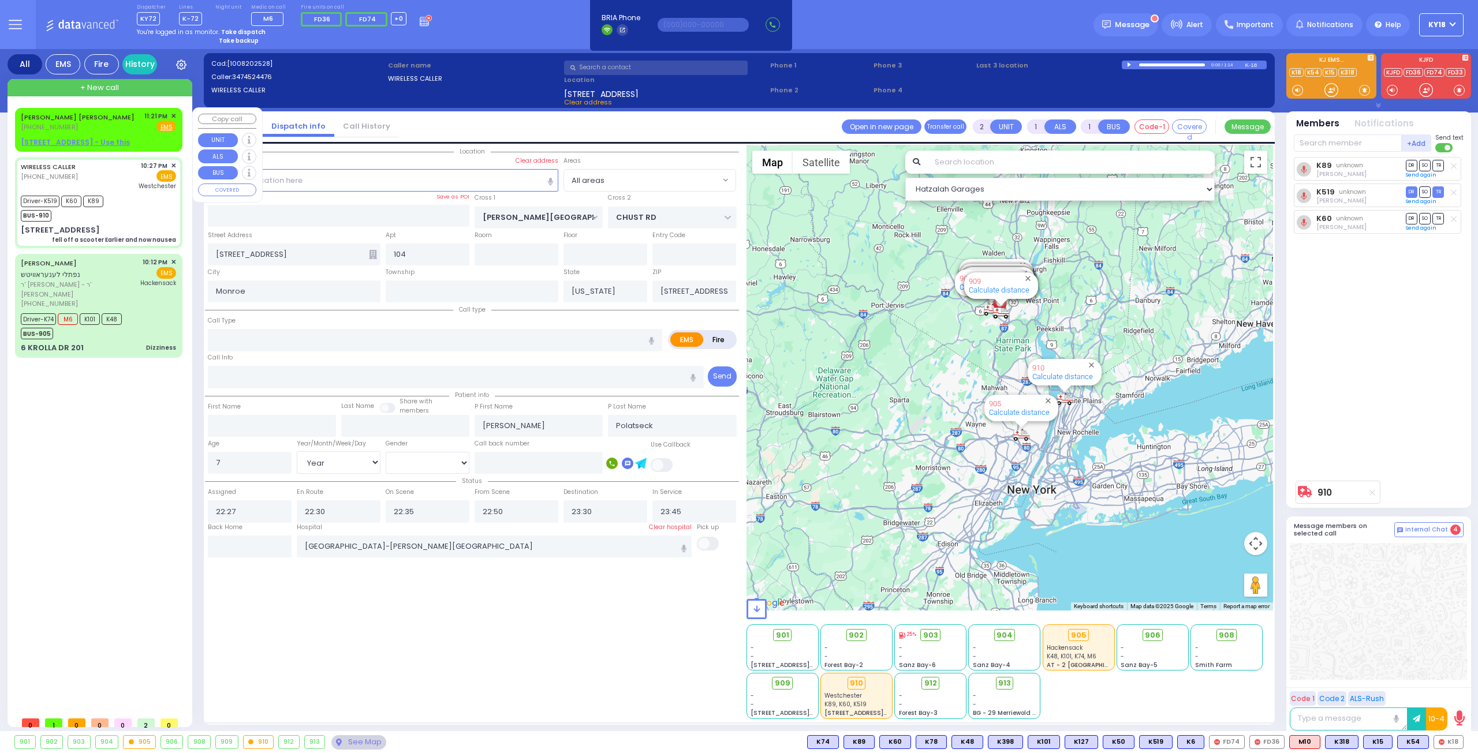
radio input "true"
type input "[PERSON_NAME] [PERSON_NAME]"
type input "CZIN"
select select
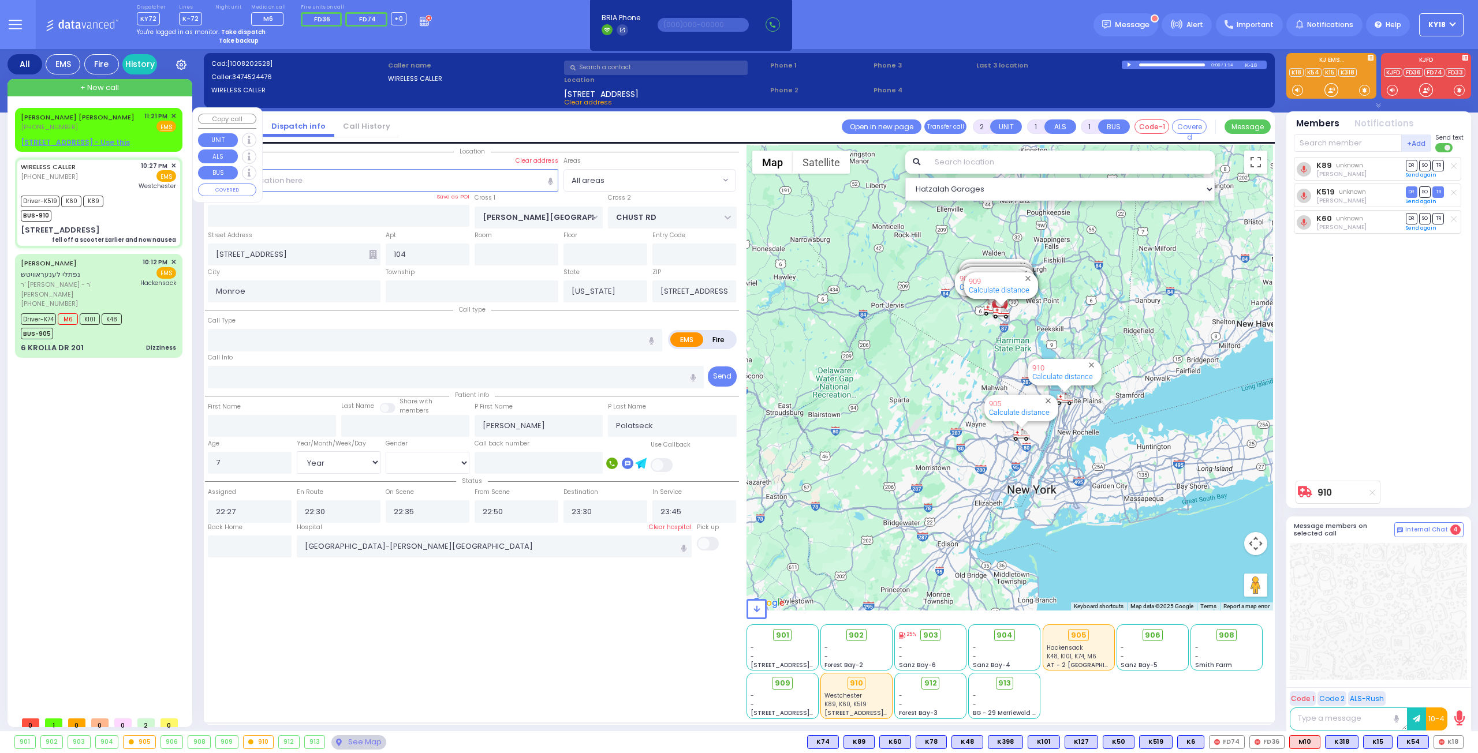
type input "23:21"
select select "Hatzalah Garages"
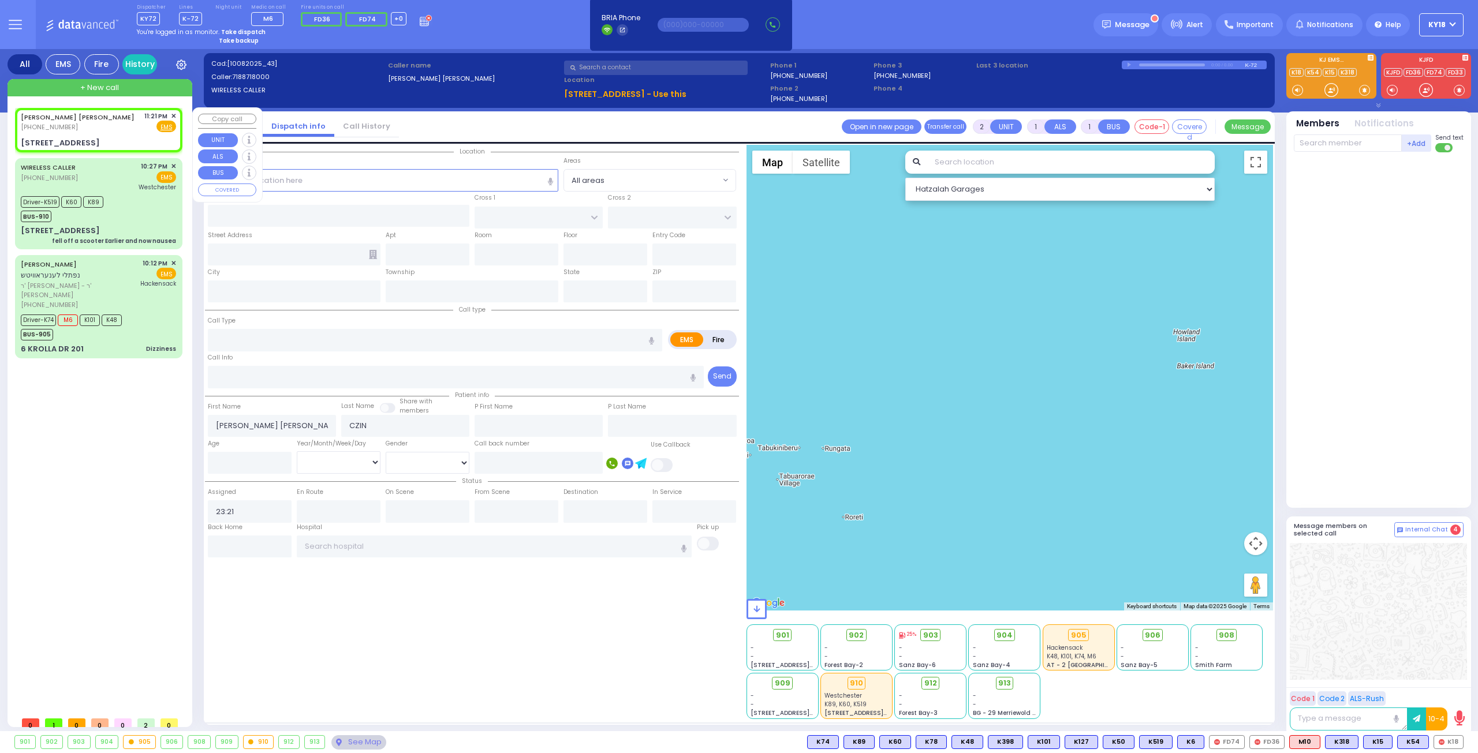
select select
radio input "true"
select select
select select "Hatzalah Garages"
type input "[PERSON_NAME][GEOGRAPHIC_DATA]"
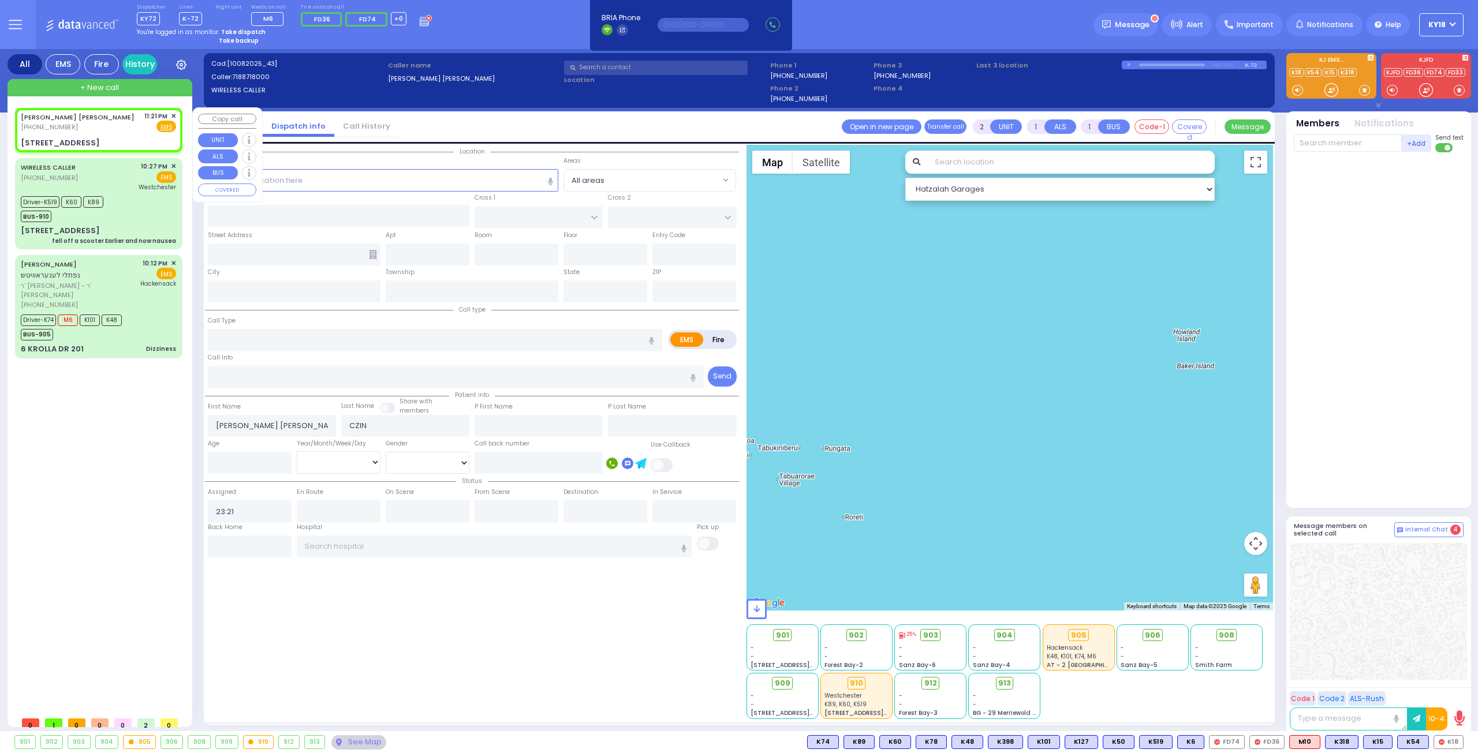
type input "BEER SHAVA ST"
type input "[STREET_ADDRESS]"
type input "001"
type input "[PERSON_NAME]"
type input "[US_STATE]"
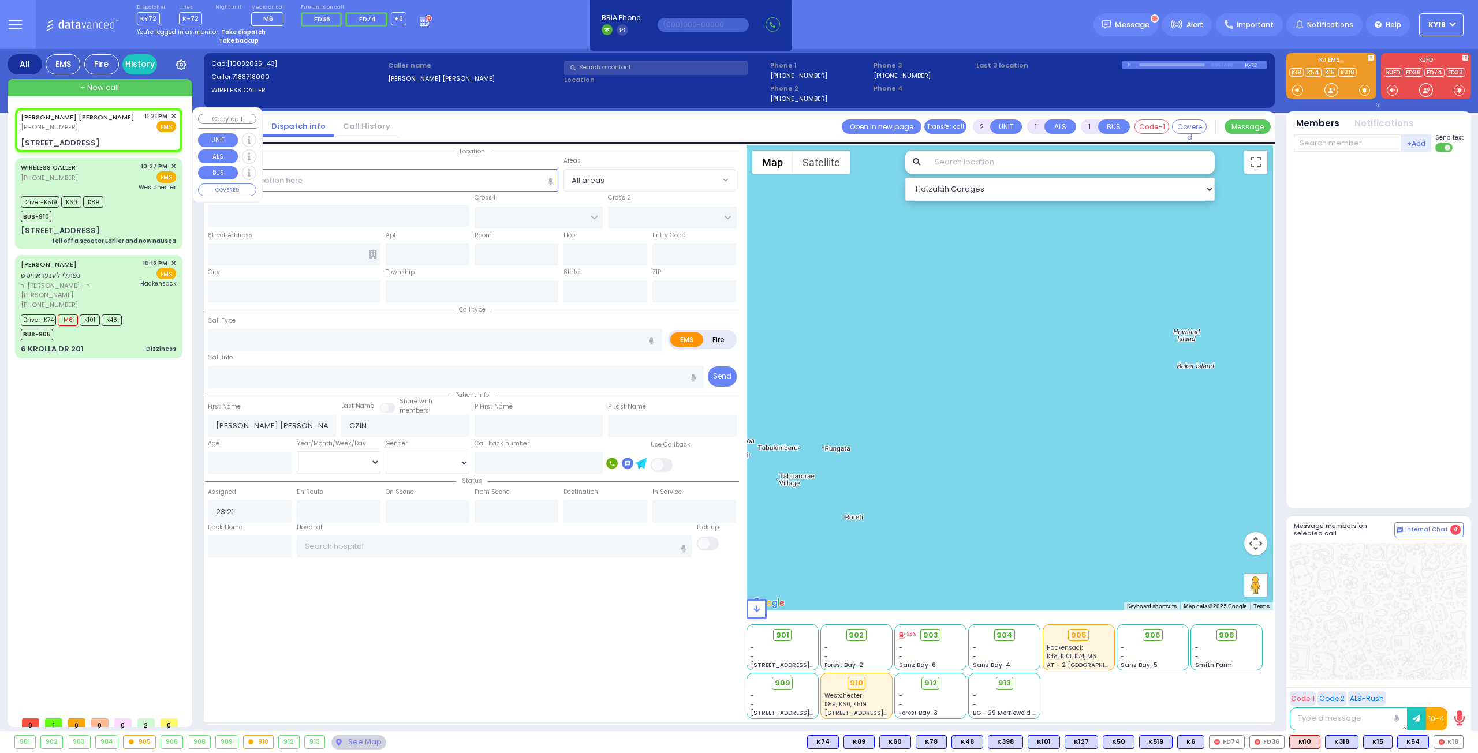
type input "10950"
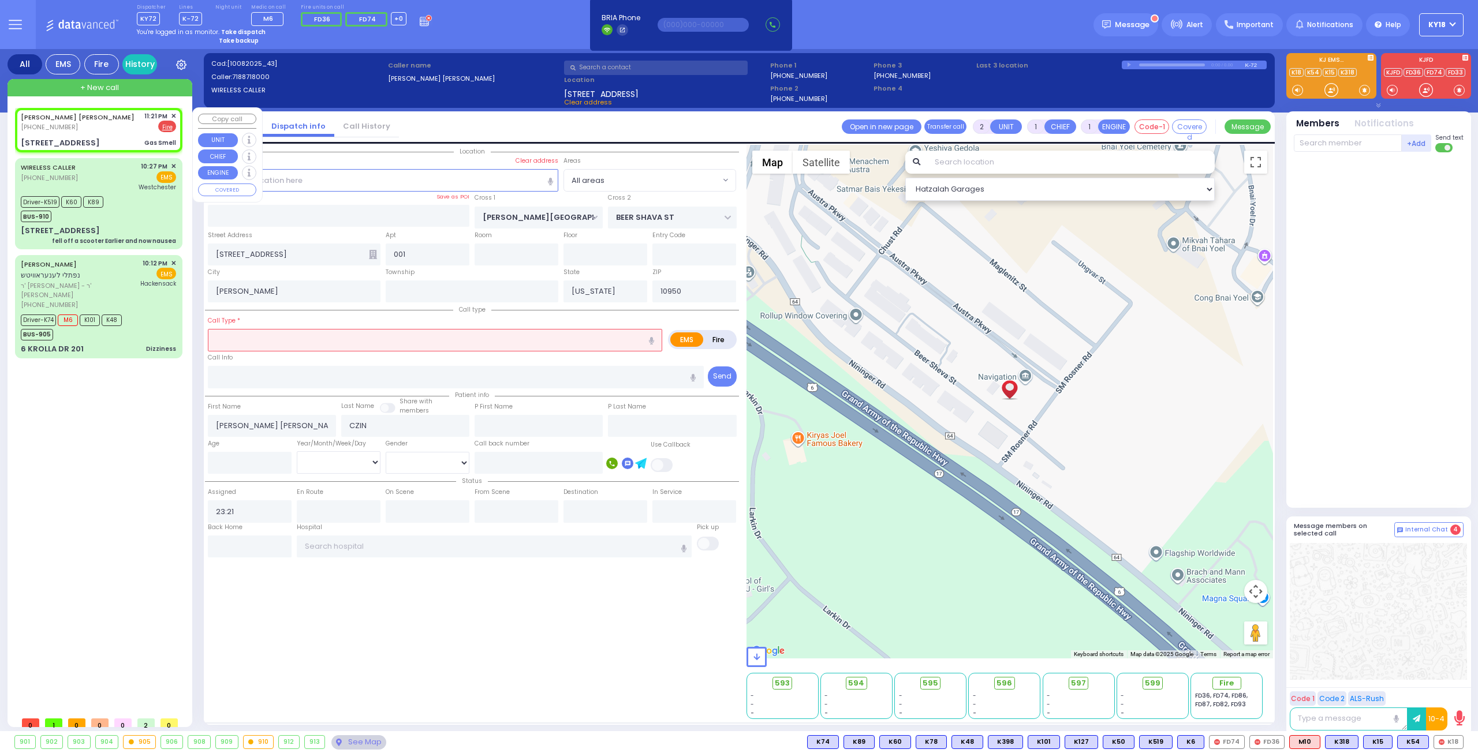
select select
type input "Gas Smell"
radio input "false"
radio input "true"
select select
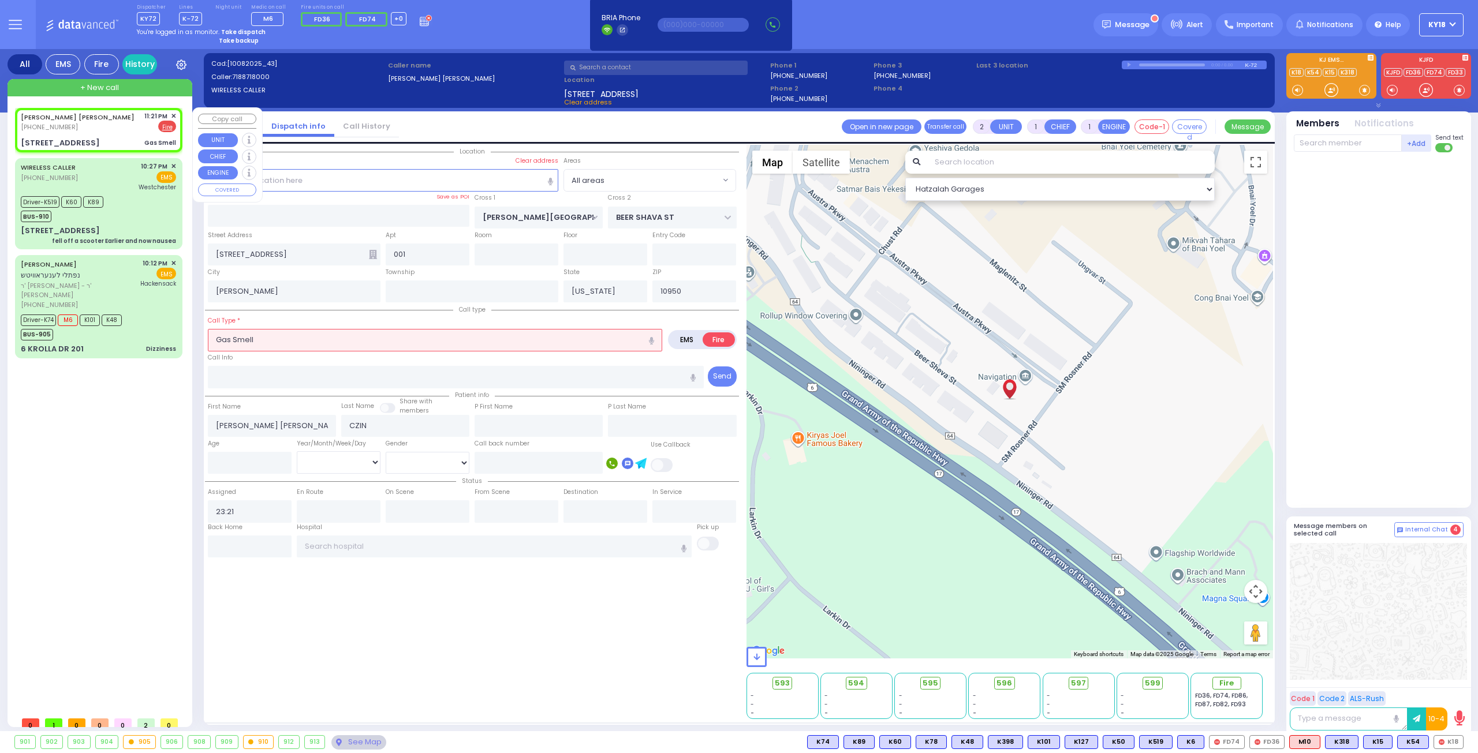
select select "Hatzalah Garages"
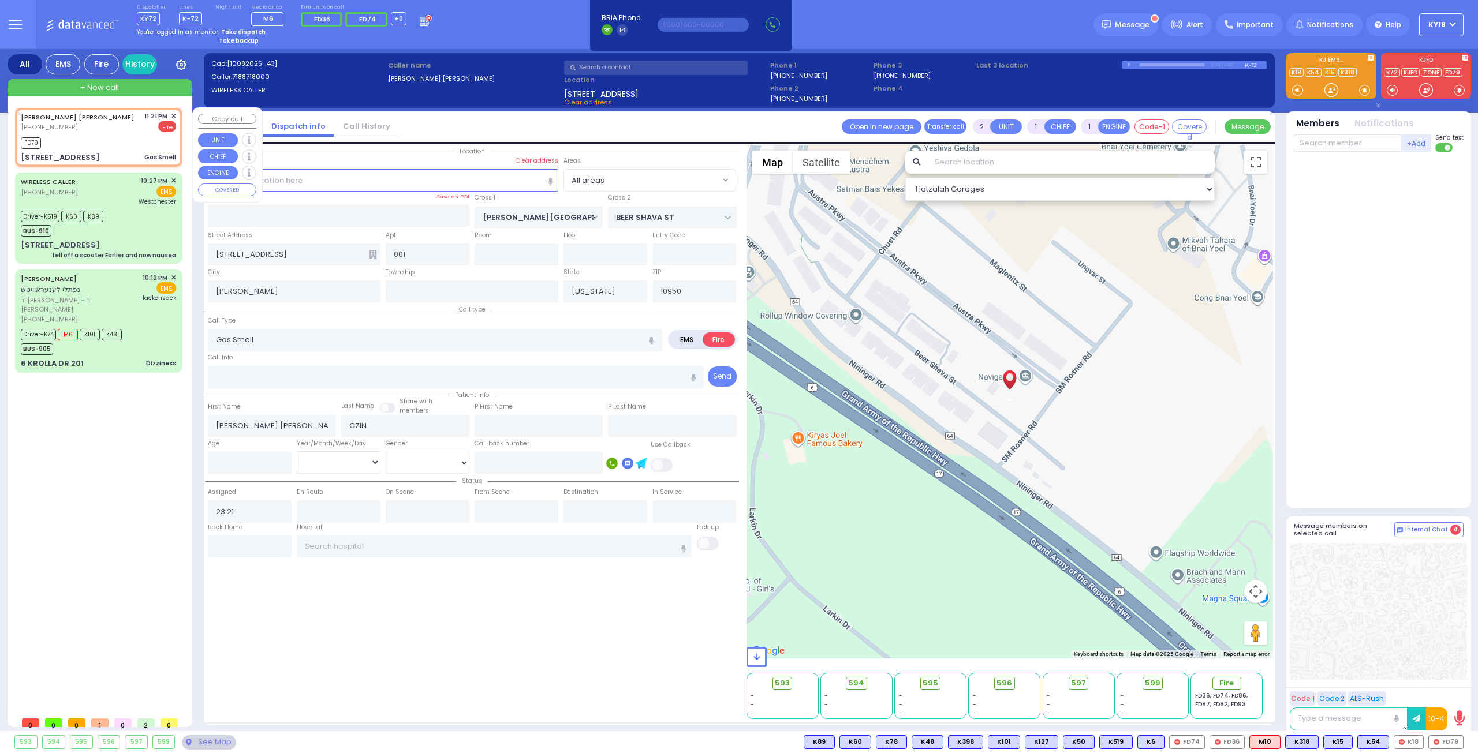
select select
radio input "true"
select select
type input "23:23"
select select "Hatzalah Garages"
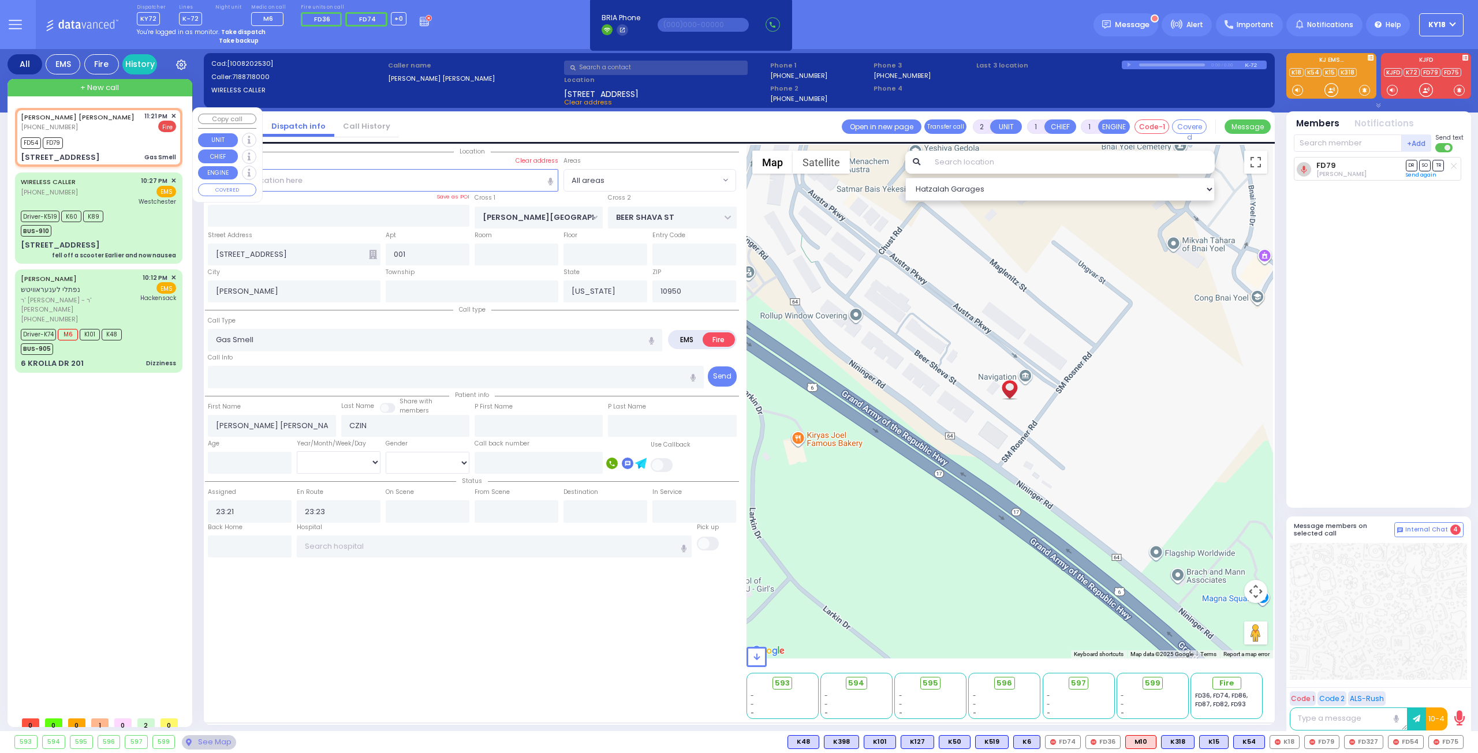
select select
radio input "true"
select select
select select "Hatzalah Garages"
select select
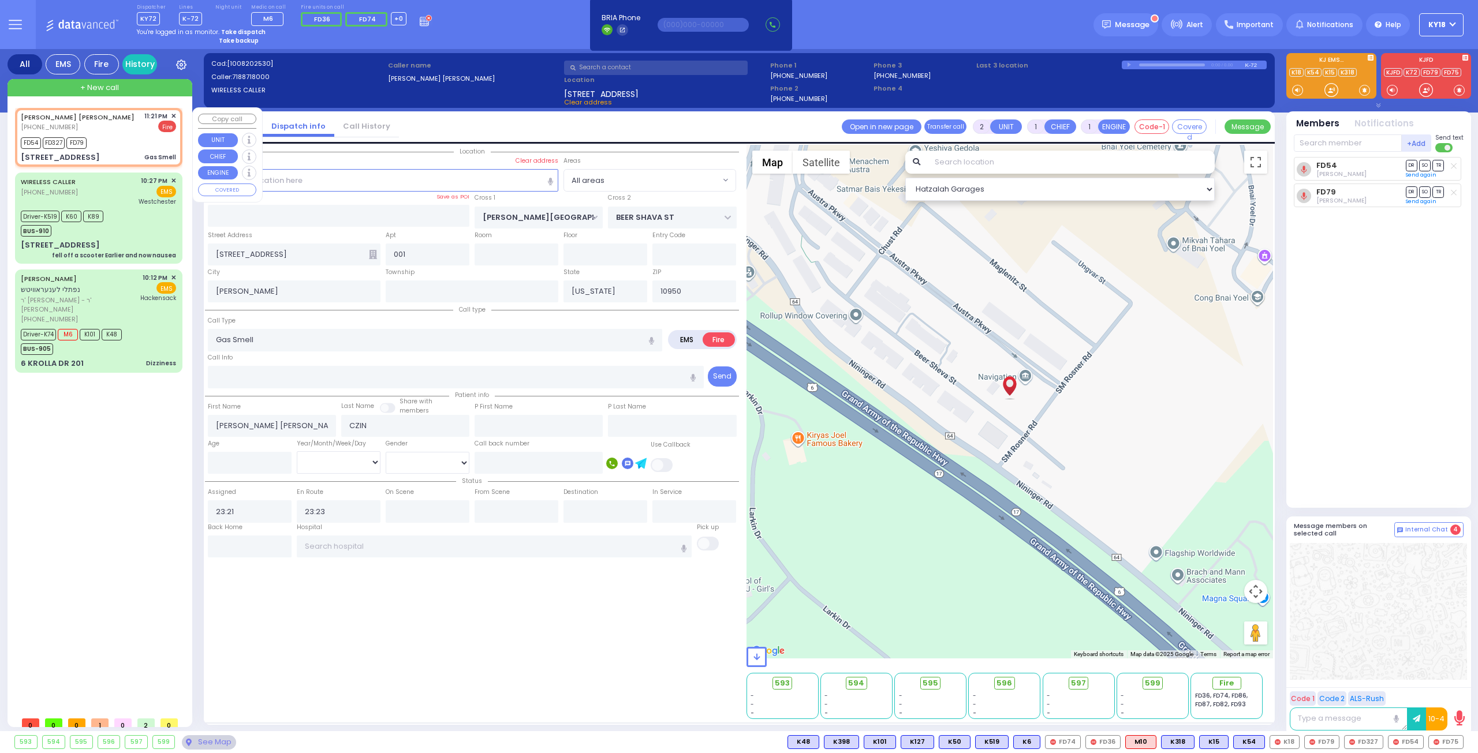
radio input "true"
select select
select select "Hatzalah Garages"
select select
radio input "true"
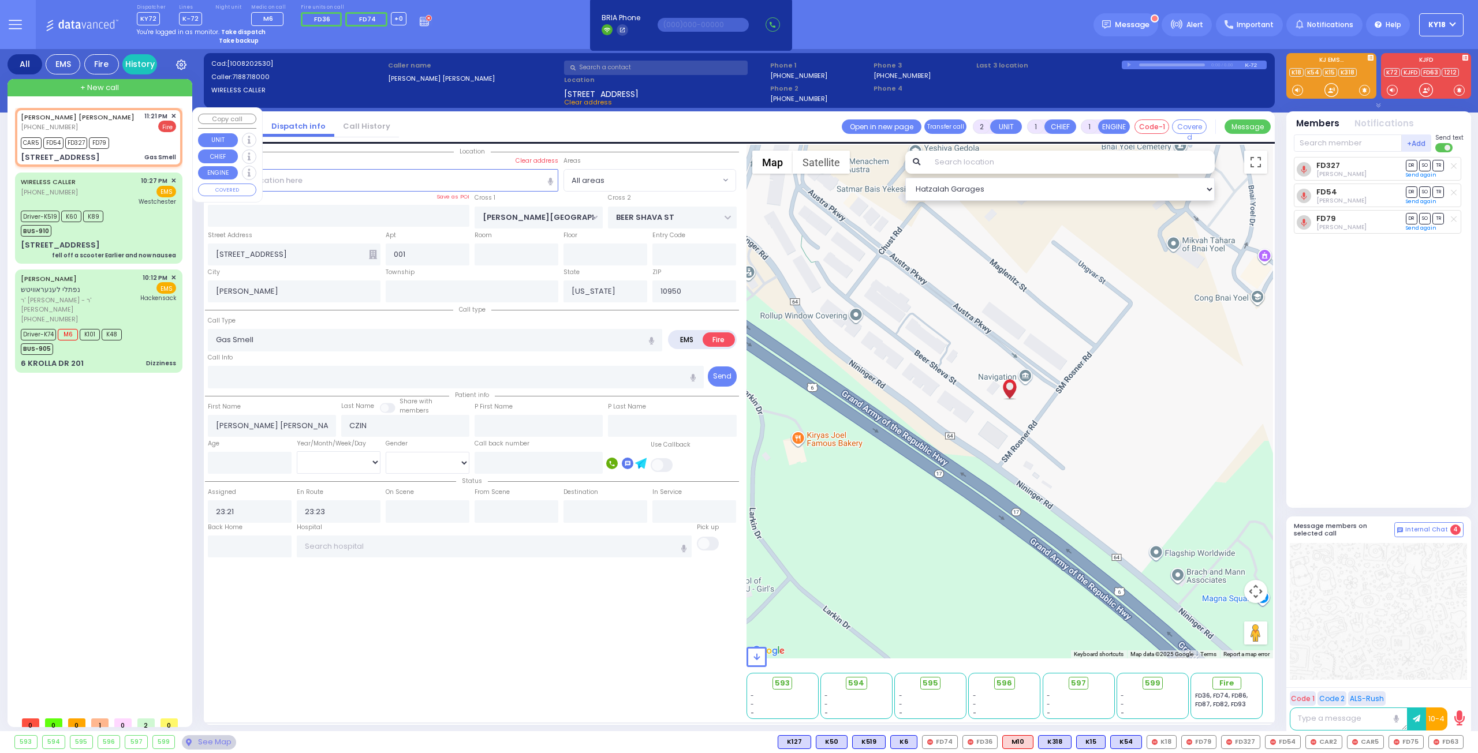
select select
select select "Hatzalah Garages"
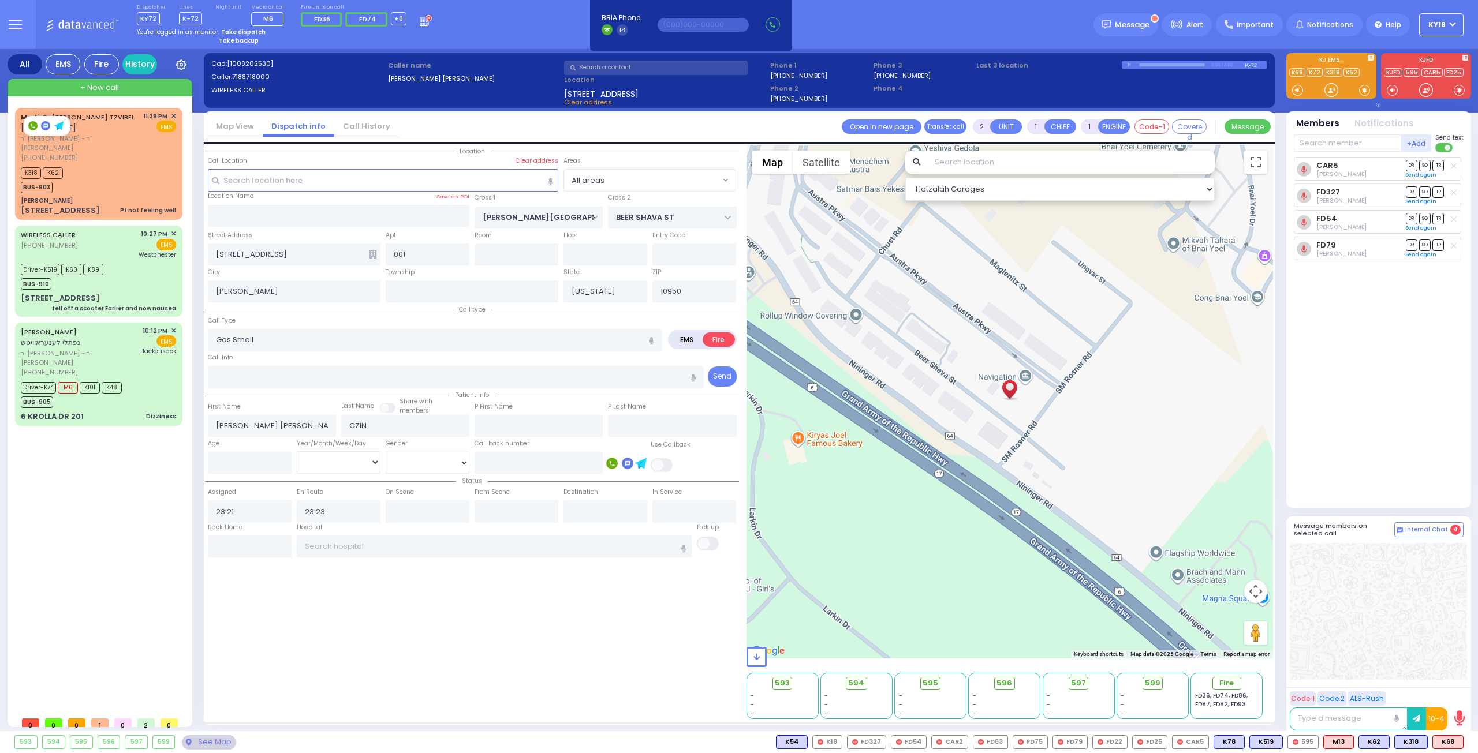
select select
